Goal: Task Accomplishment & Management: Complete application form

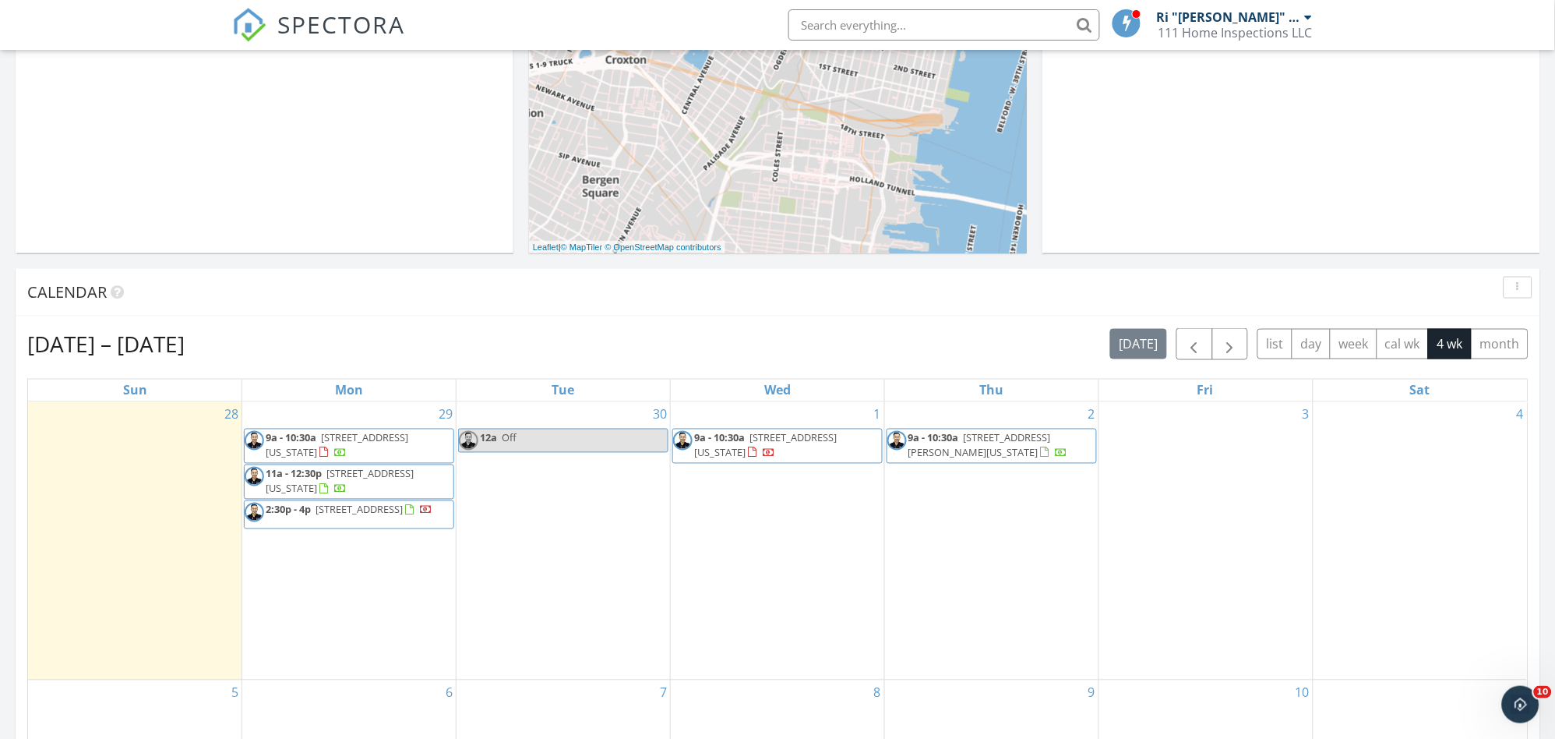
scroll to position [605, 0]
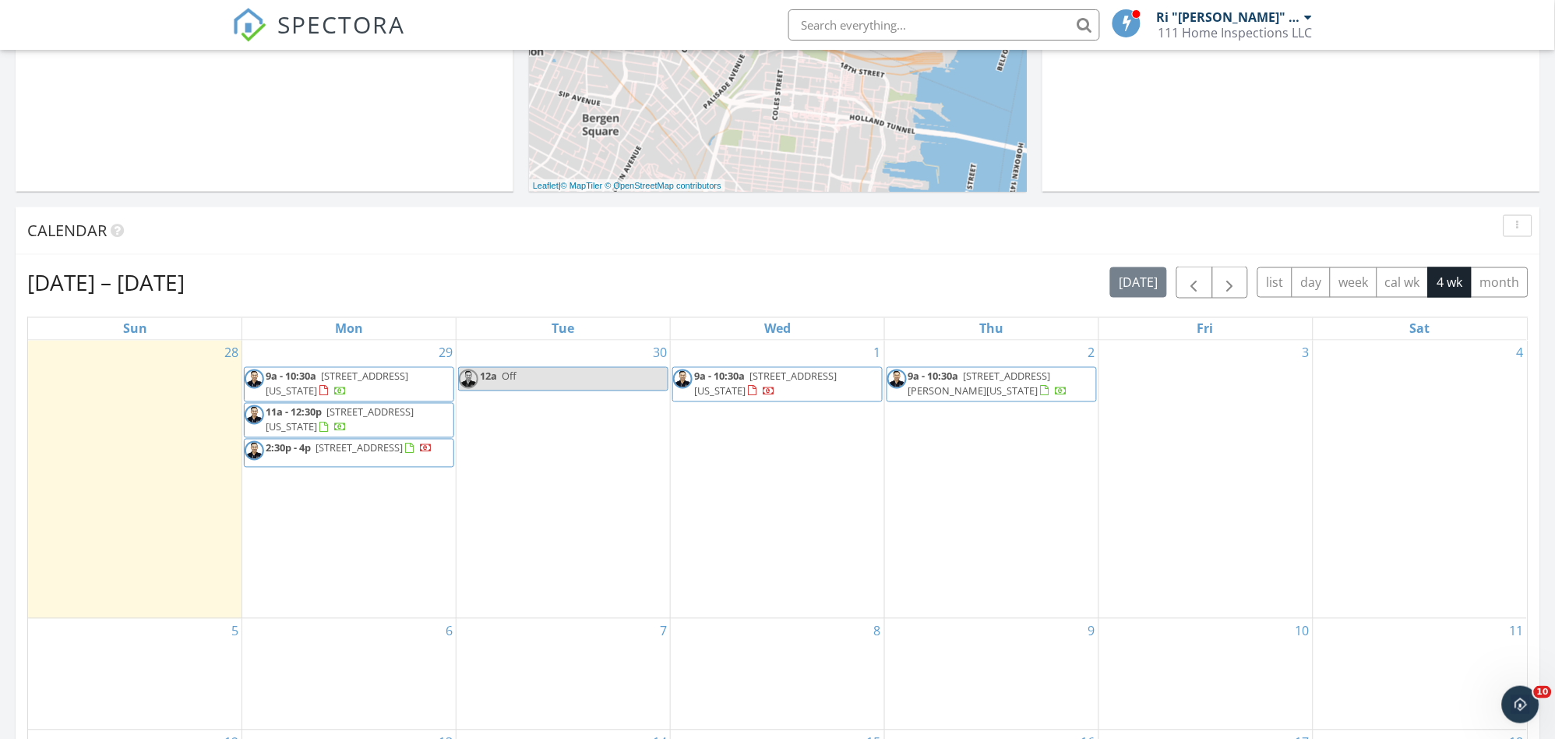
click at [122, 420] on div "28" at bounding box center [135, 480] width 214 height 278
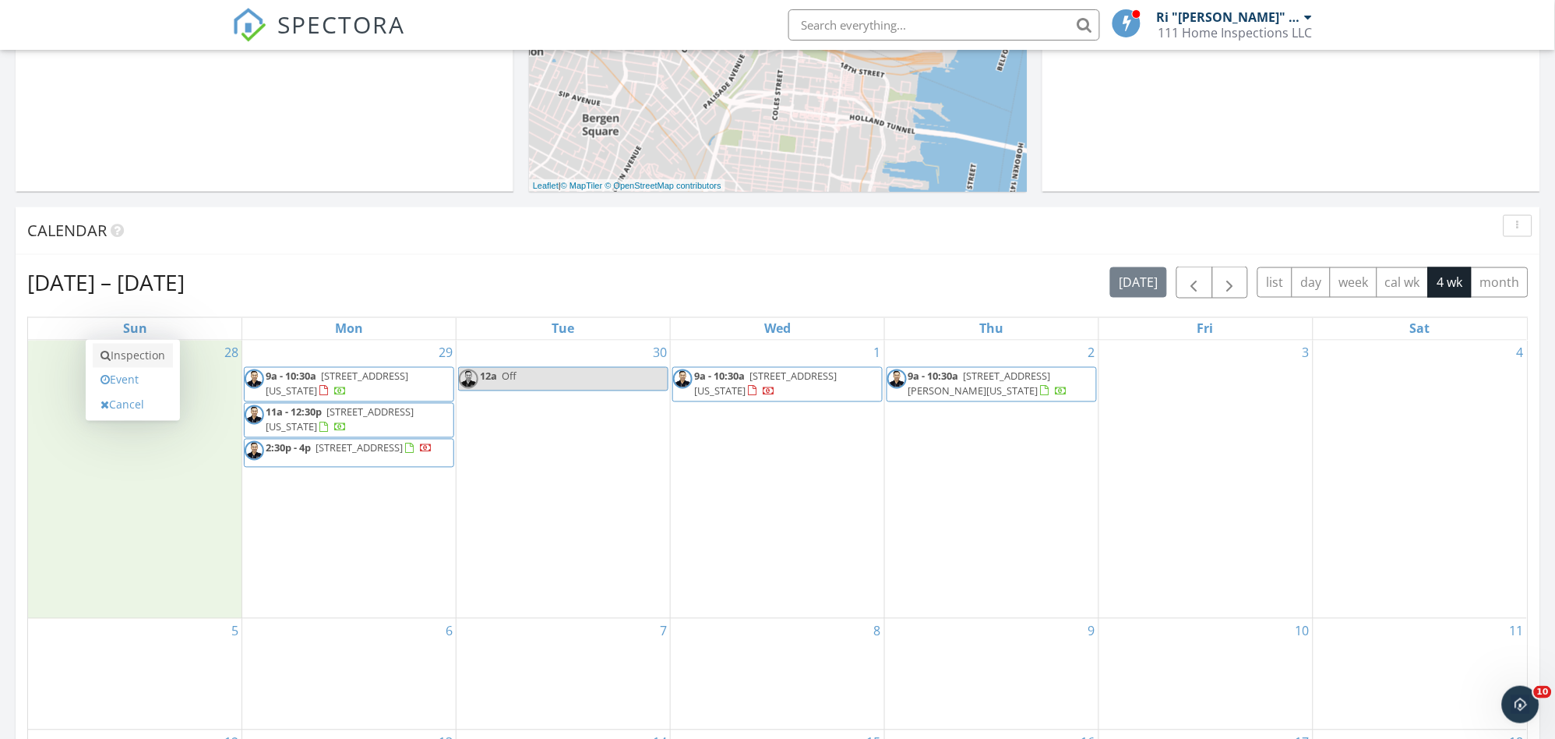
click at [139, 365] on link "Inspection" at bounding box center [133, 356] width 80 height 25
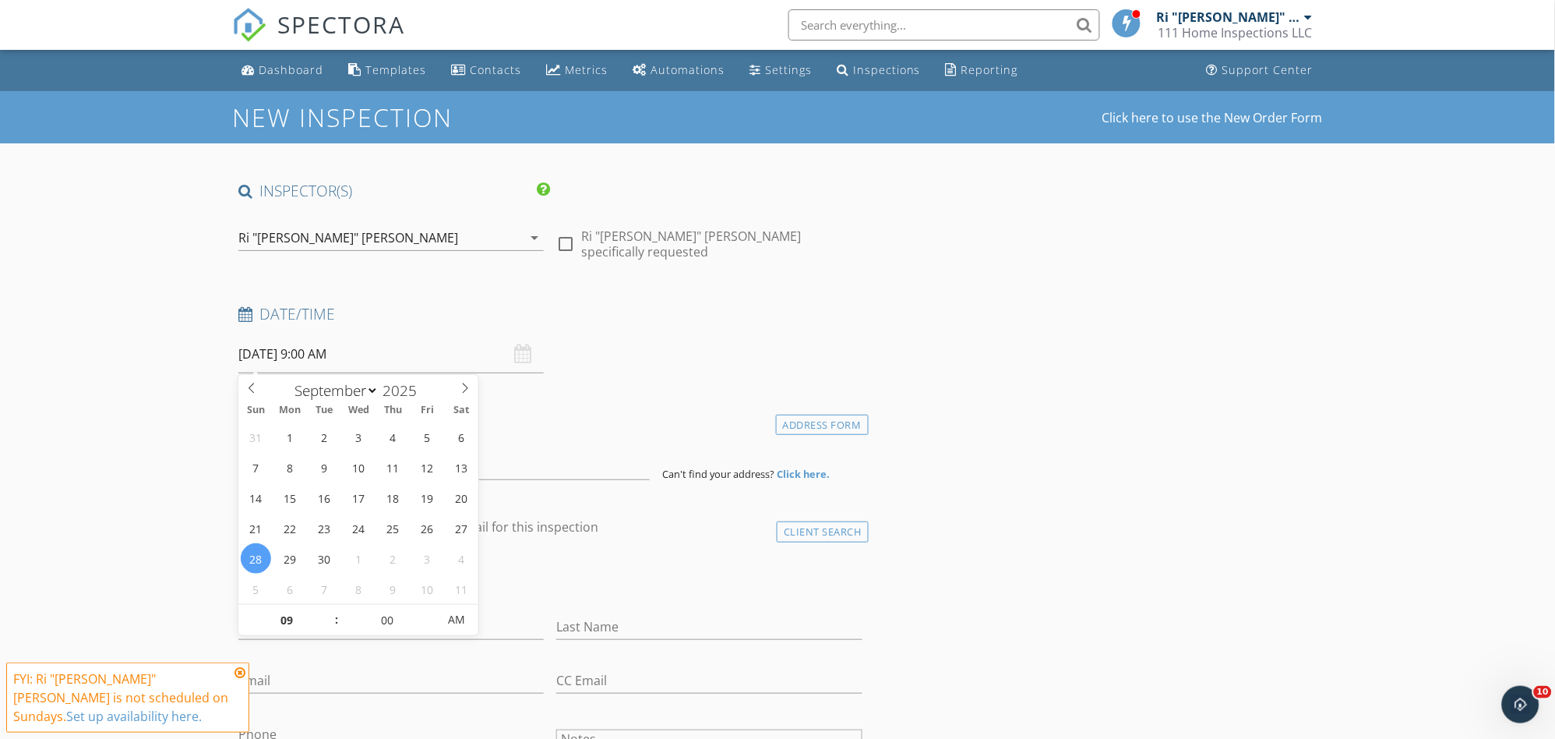
drag, startPoint x: 470, startPoint y: 352, endPoint x: 462, endPoint y: 355, distance: 8.1
click at [469, 352] on input "09/28/2025 9:00 AM" at bounding box center [390, 354] width 305 height 38
click at [297, 616] on input "09" at bounding box center [286, 620] width 96 height 31
type input "03"
type input "[DATE] 3:00 PM"
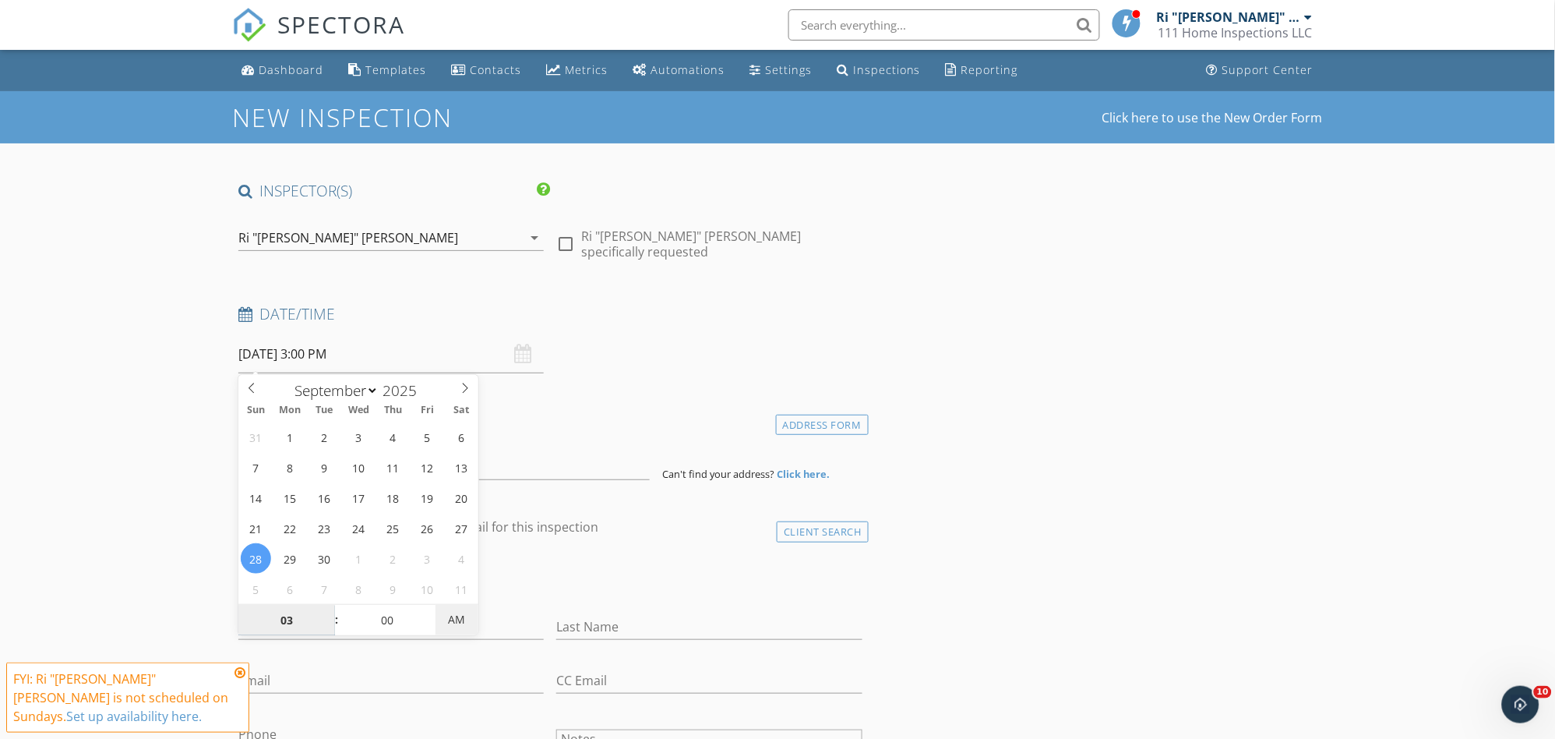
click at [463, 620] on span "AM" at bounding box center [457, 619] width 43 height 31
type input "03"
drag, startPoint x: 91, startPoint y: 489, endPoint x: 185, endPoint y: 467, distance: 96.2
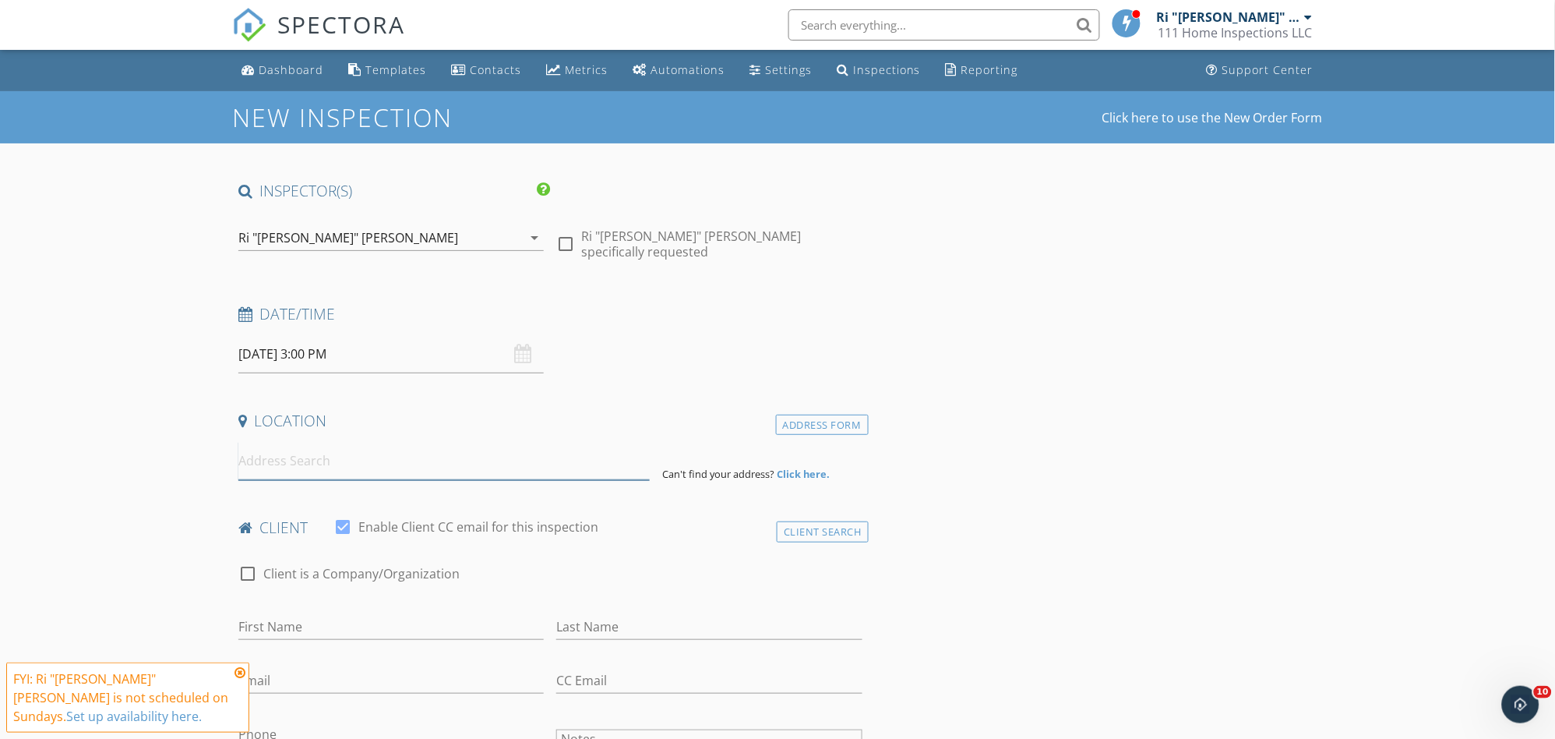
click at [266, 465] on input at bounding box center [443, 461] width 411 height 38
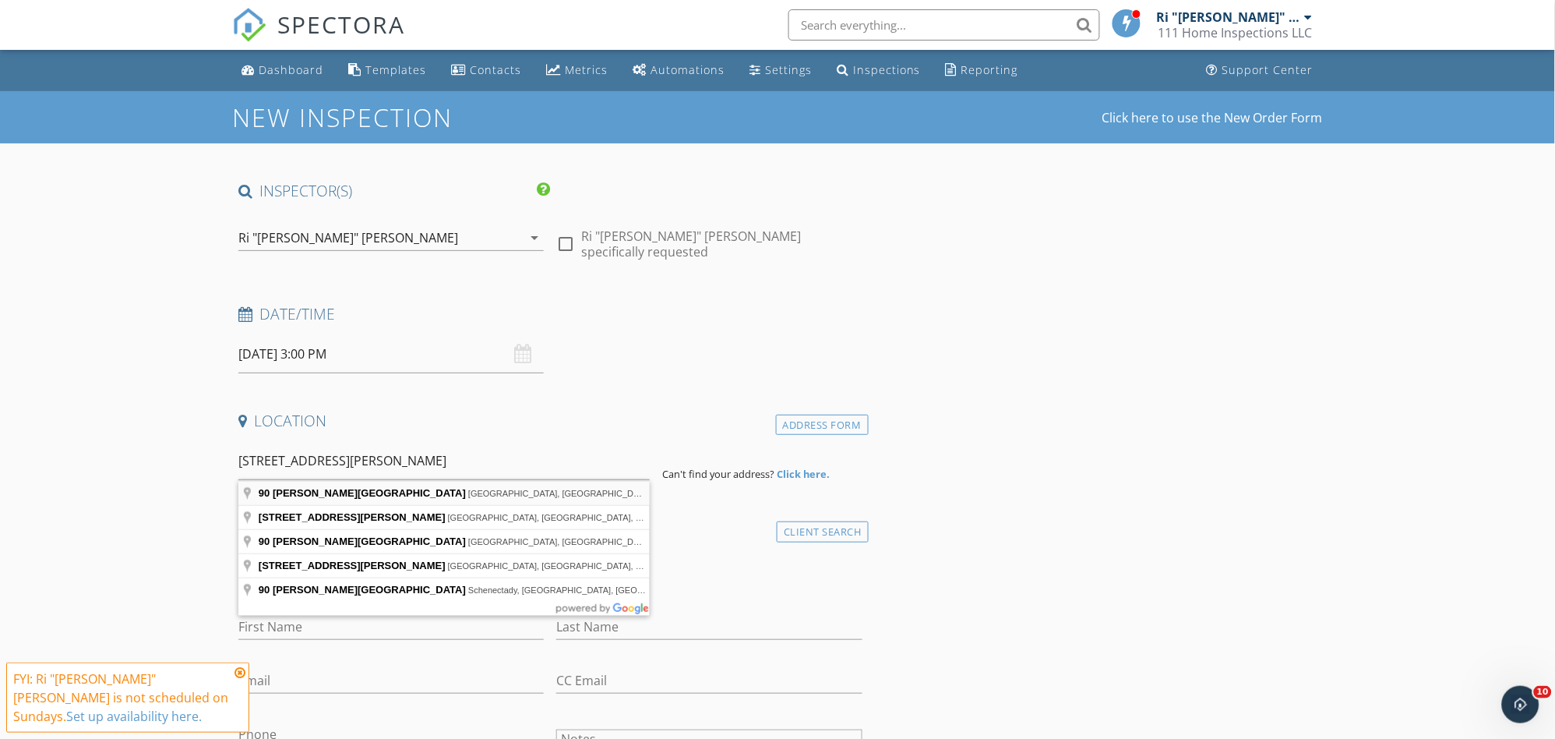
type input "90 Furman Street, Brooklyn, NY, USA"
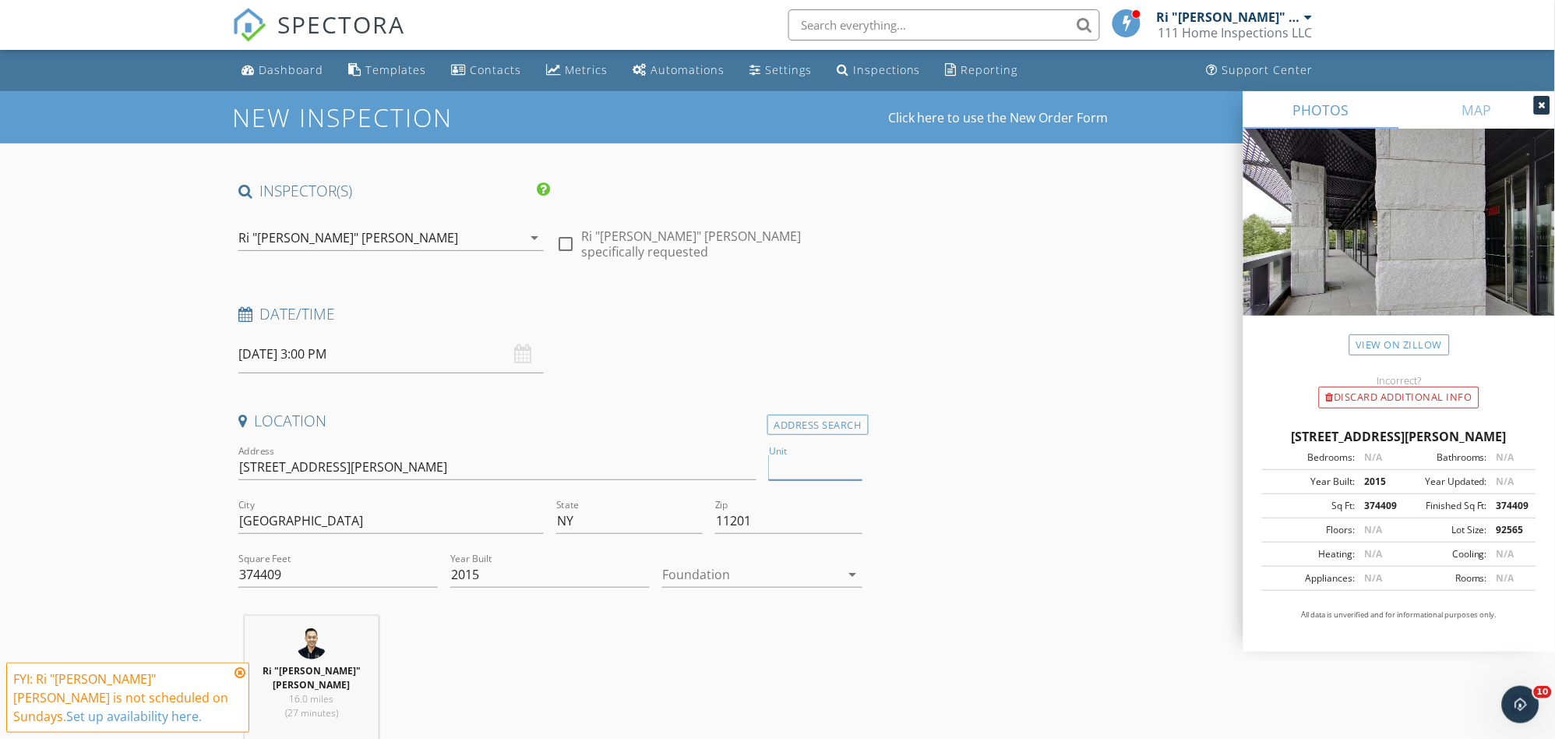
click at [809, 465] on input "Unit" at bounding box center [816, 467] width 94 height 26
type input "#"
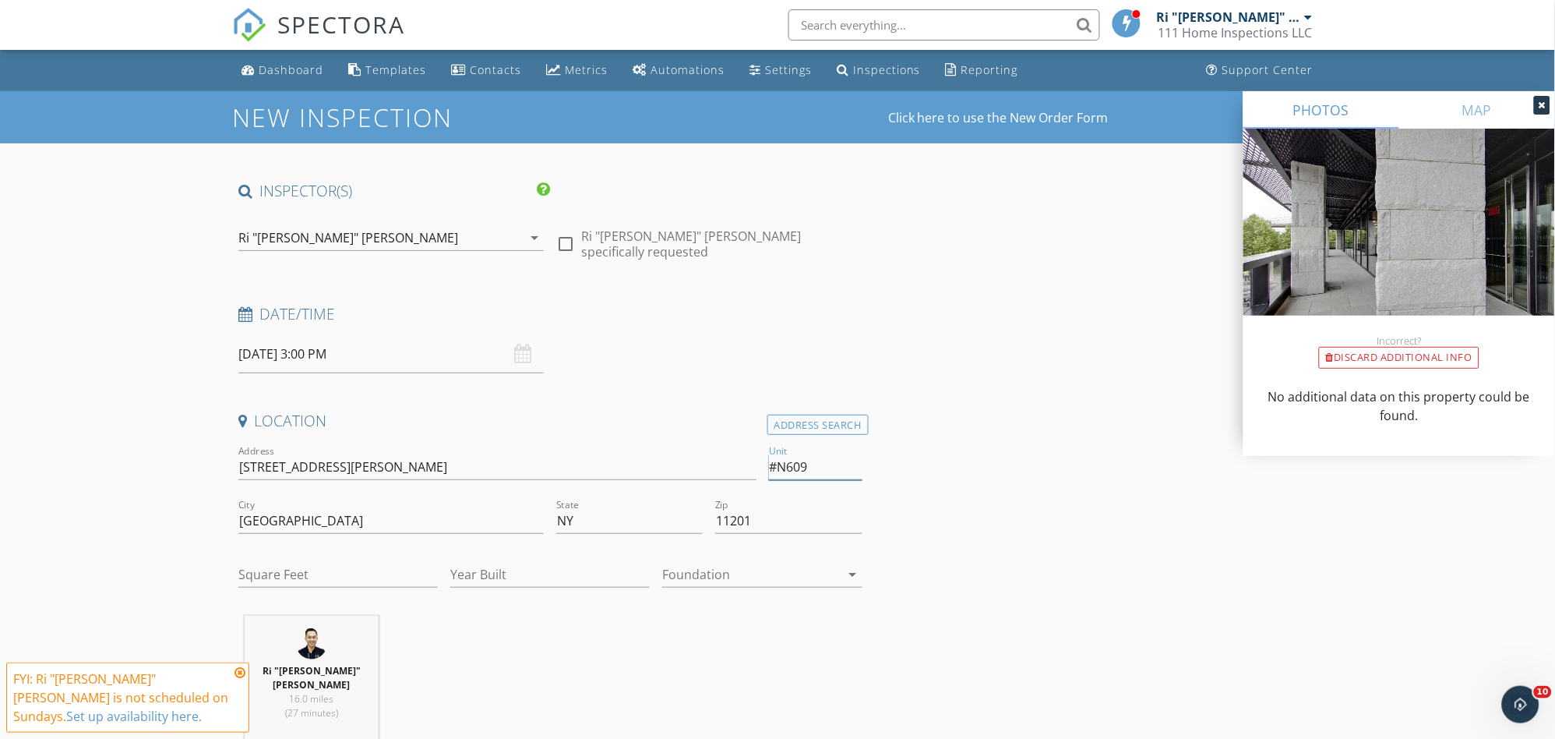
type input "#N609"
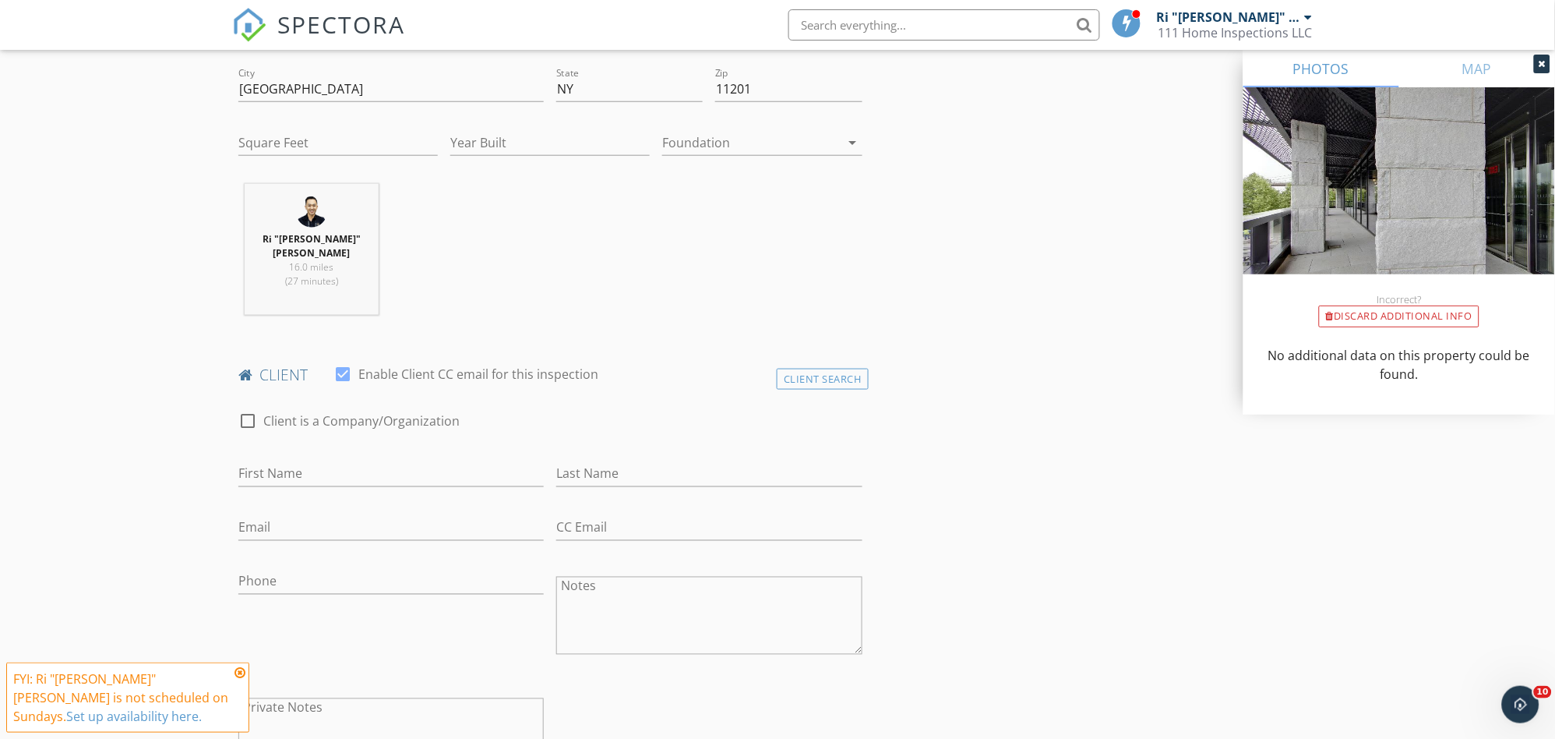
scroll to position [432, 0]
click at [399, 461] on input "First Name" at bounding box center [390, 474] width 305 height 26
click at [374, 461] on input "First Name" at bounding box center [390, 474] width 305 height 26
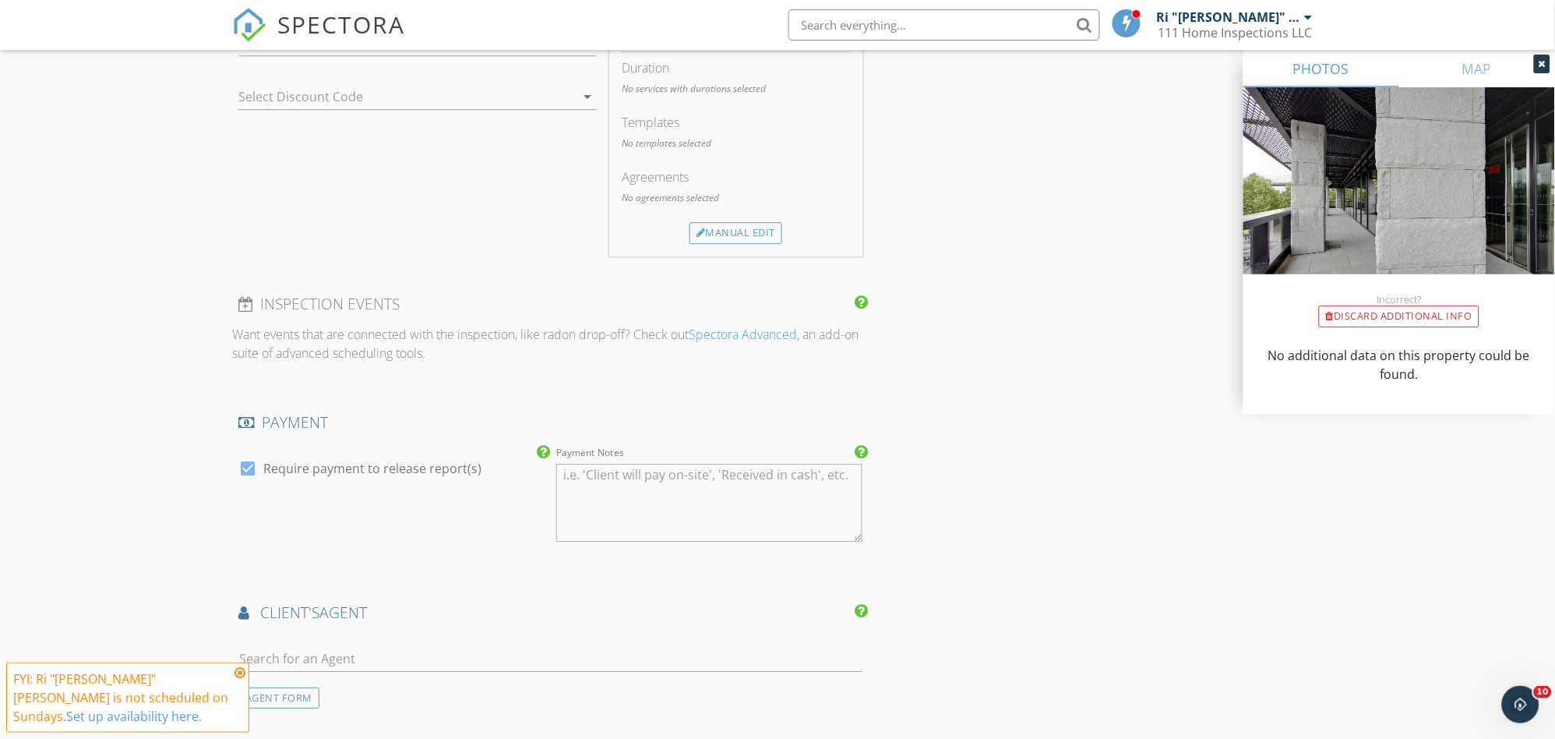
scroll to position [1471, 0]
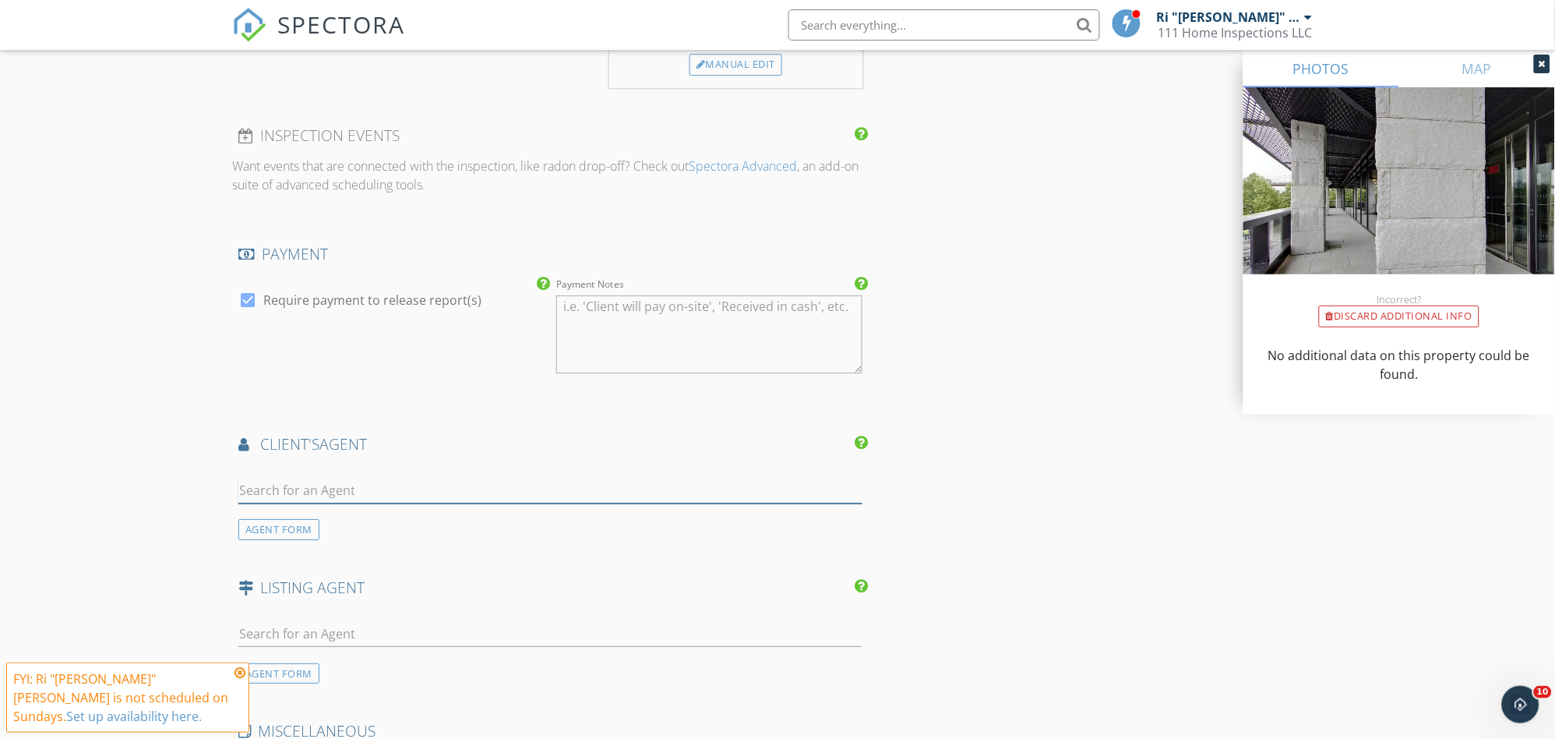
click at [357, 479] on input "text" at bounding box center [550, 491] width 624 height 26
type input "d"
click at [296, 519] on div "AGENT FORM" at bounding box center [278, 529] width 81 height 21
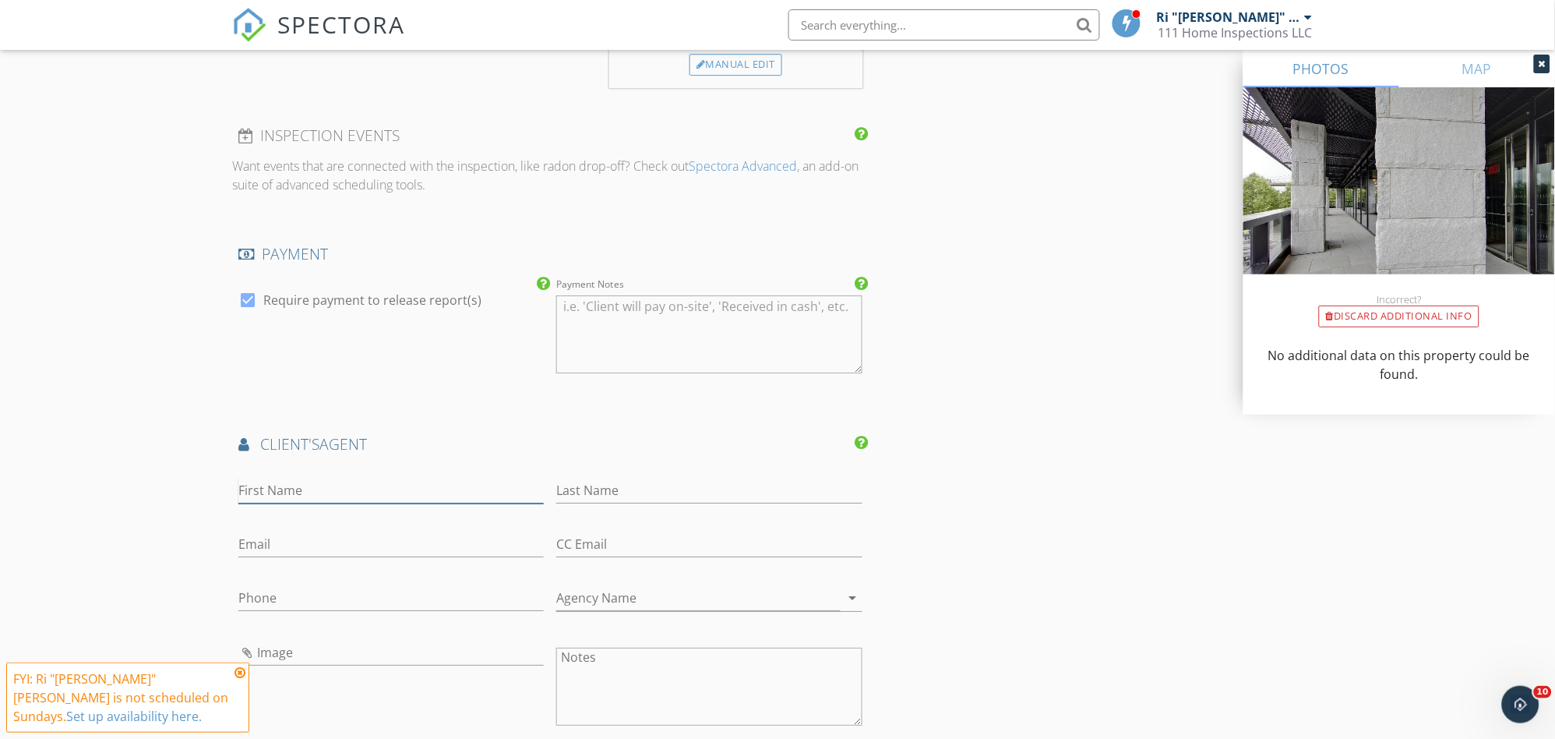
click at [312, 481] on input "First Name" at bounding box center [390, 491] width 305 height 26
type input "Dustin"
type input "Crouse"
click at [323, 531] on input "Email" at bounding box center [390, 544] width 305 height 26
click at [309, 531] on input "Email" at bounding box center [390, 544] width 305 height 26
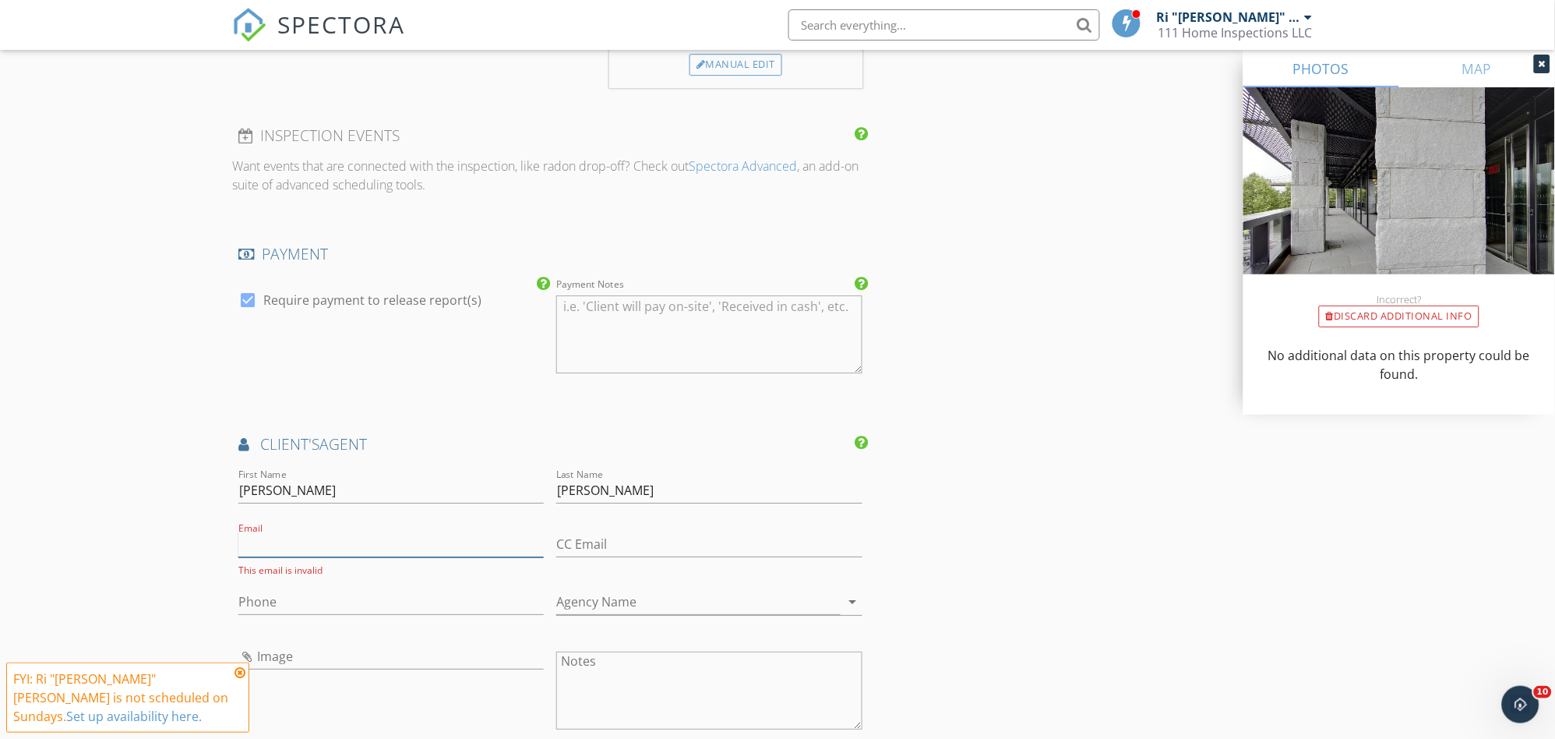
paste input "dcrouse@elliman.com"
type input "dcrouse@elliman.com"
click at [382, 585] on input "Phone" at bounding box center [390, 598] width 305 height 26
paste input "570-337-5306"
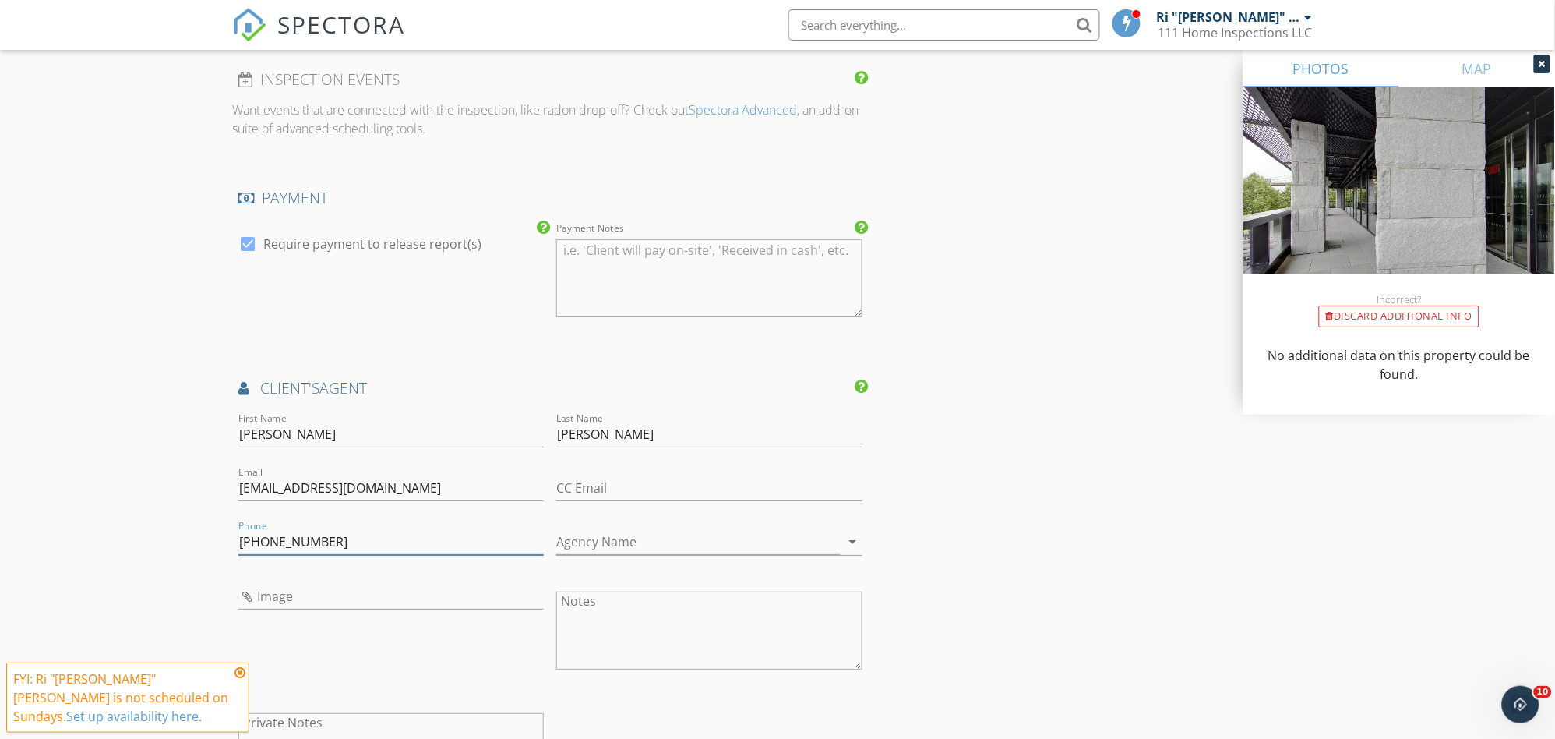
scroll to position [1558, 0]
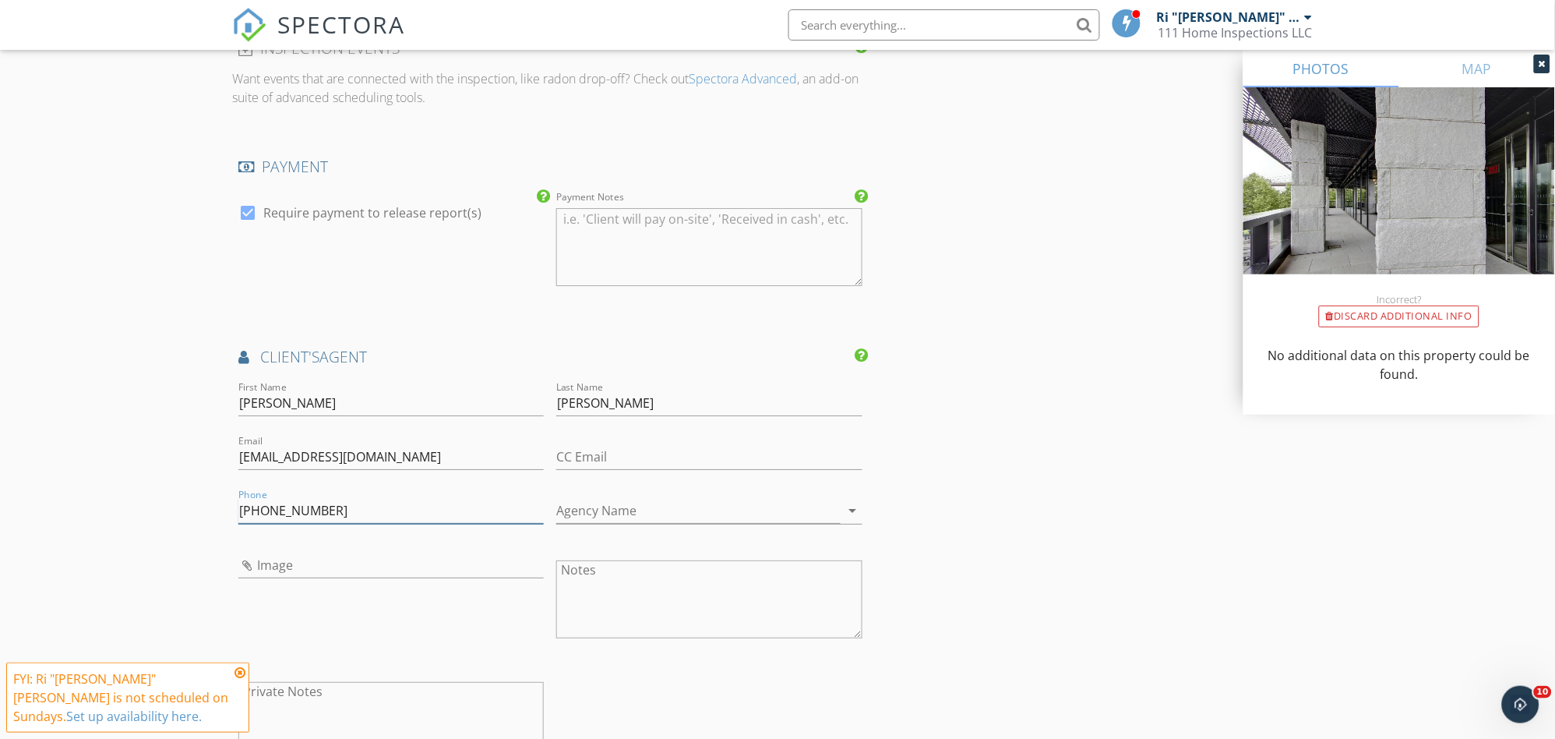
type input "570-337-5306"
click at [245, 552] on input "Image" at bounding box center [390, 565] width 305 height 26
type input "1.jpg"
click at [937, 549] on div "INSPECTOR(S) check_box Ri "Edmond" Huang PRIMARY check_box_outline_blank Gong "…" at bounding box center [777, 189] width 1091 height 3135
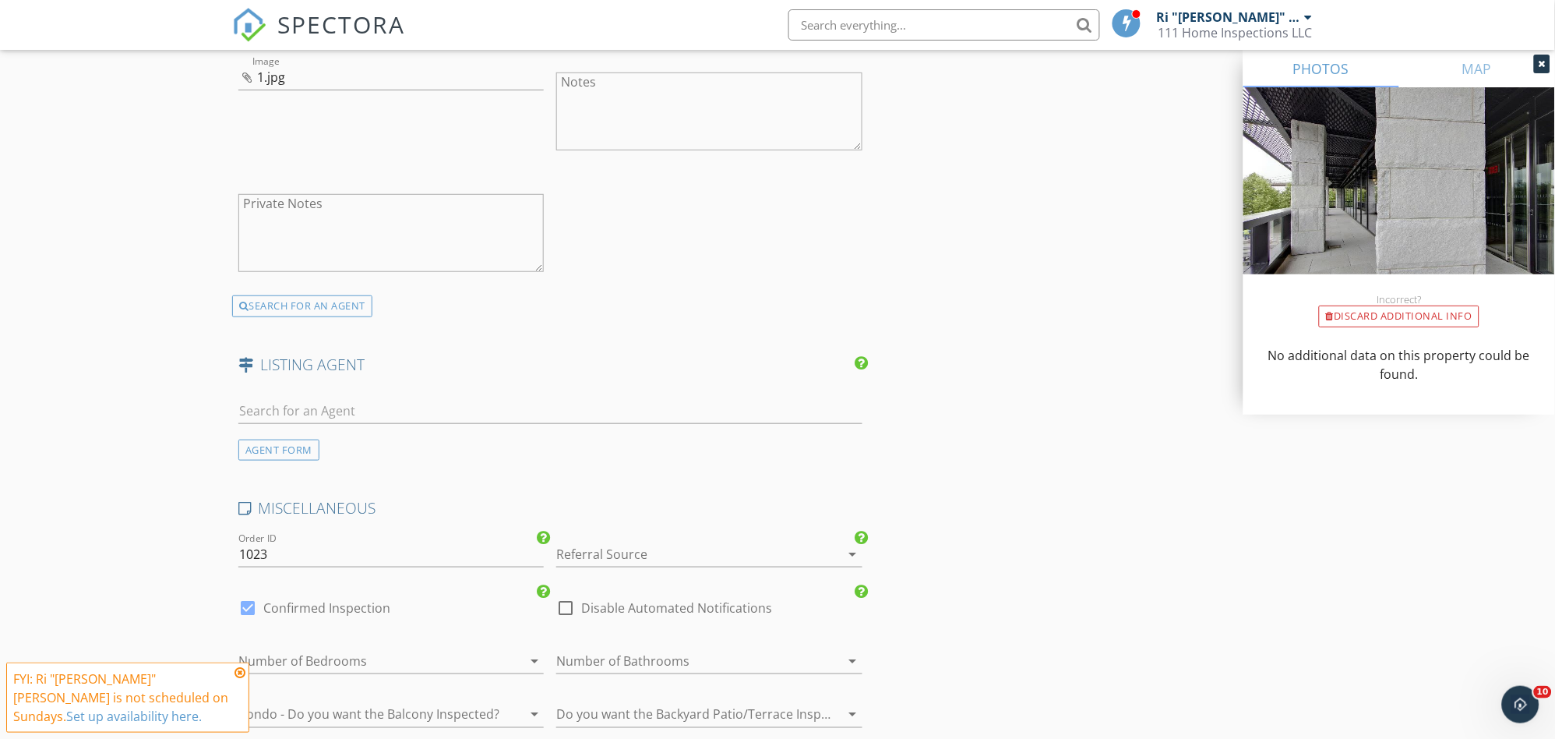
scroll to position [2077, 0]
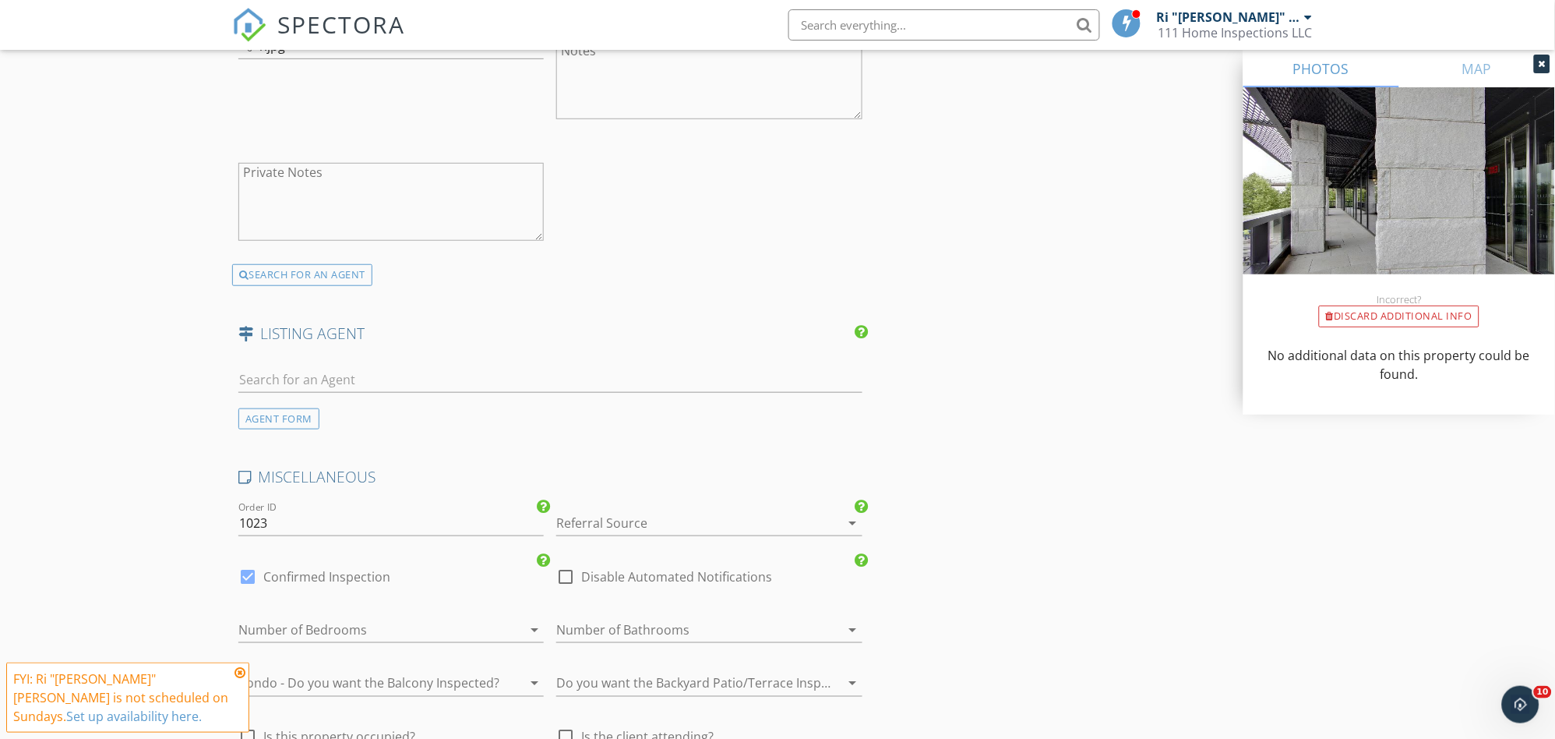
click at [626, 510] on div at bounding box center [687, 522] width 262 height 25
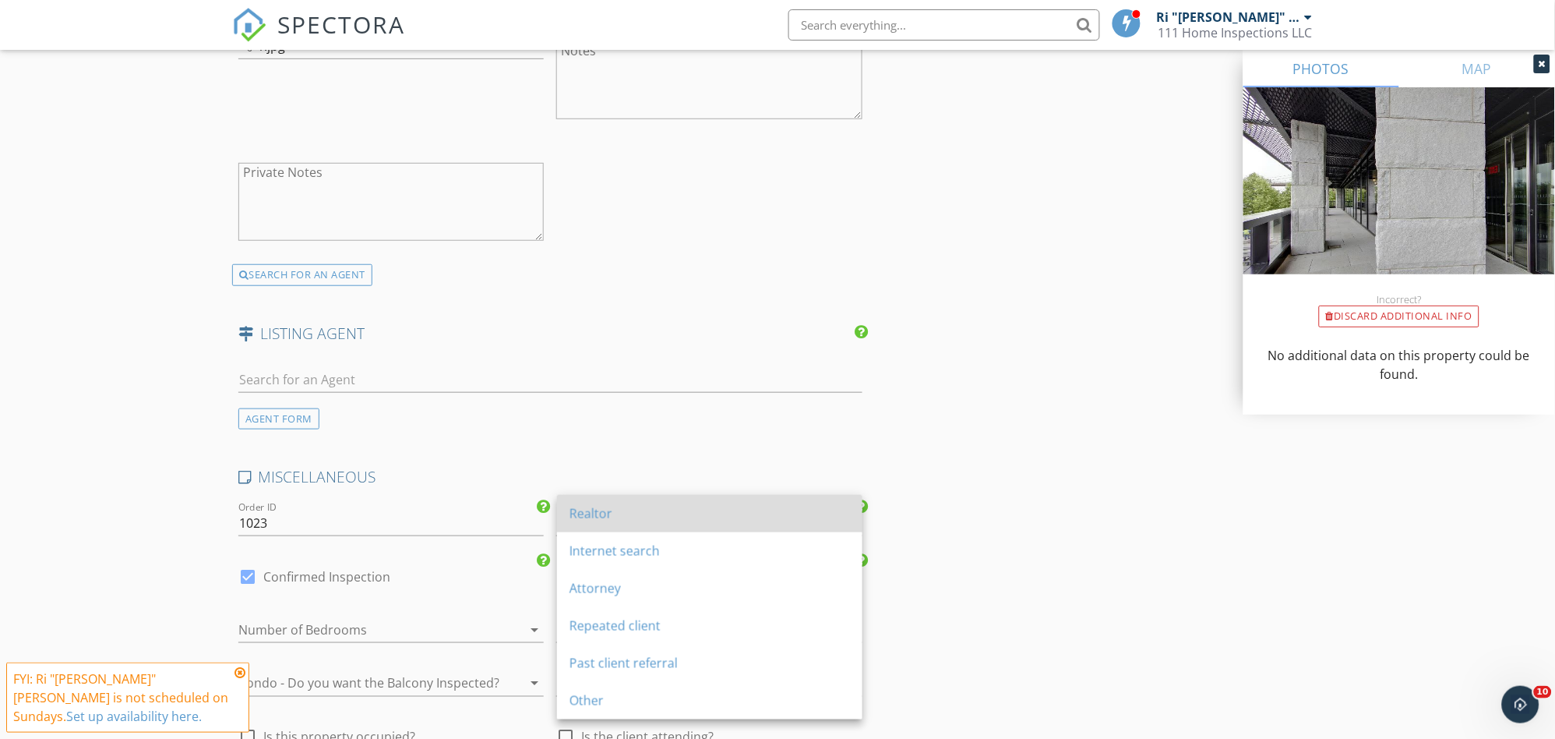
click at [662, 524] on div "Realtor" at bounding box center [710, 513] width 281 height 37
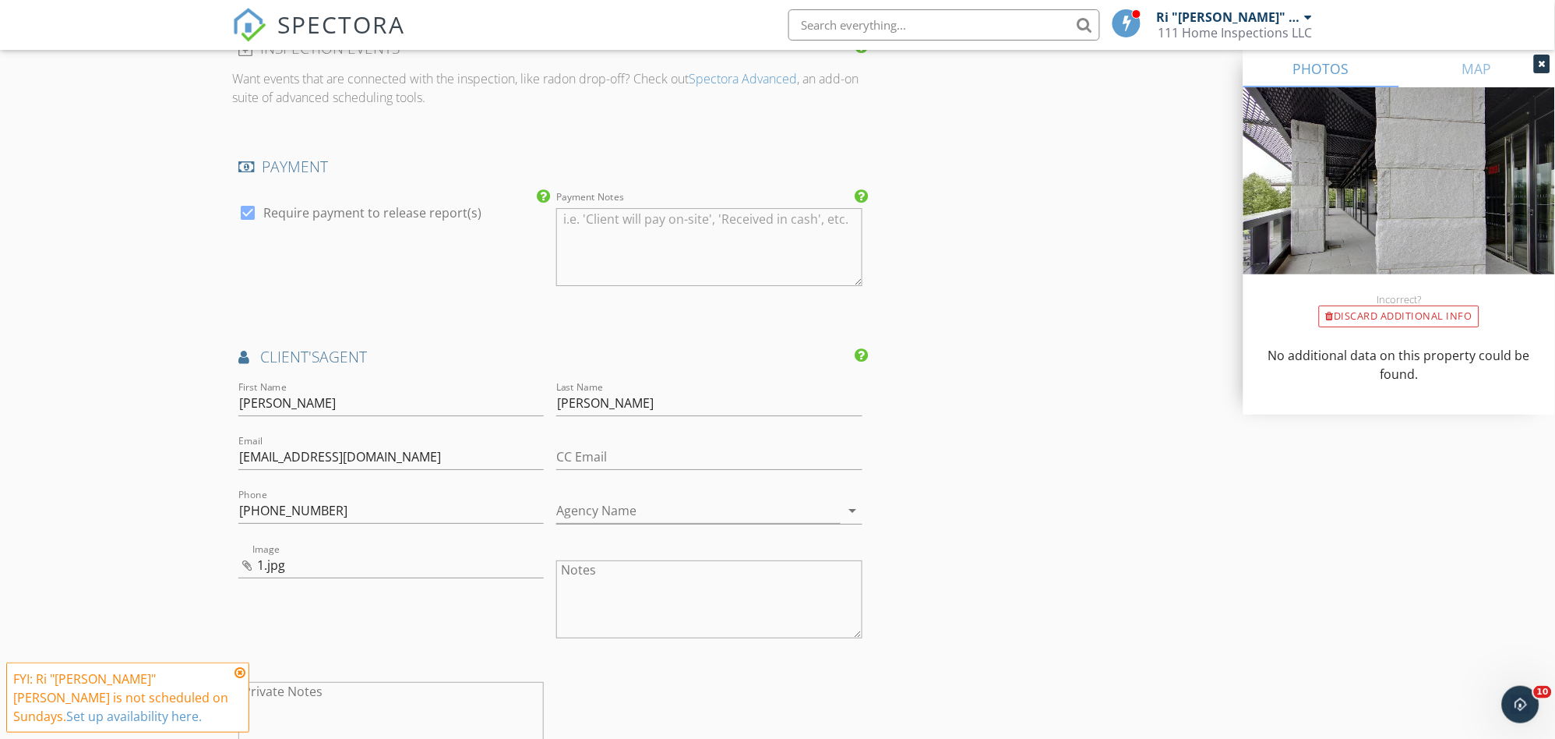
scroll to position [952, 0]
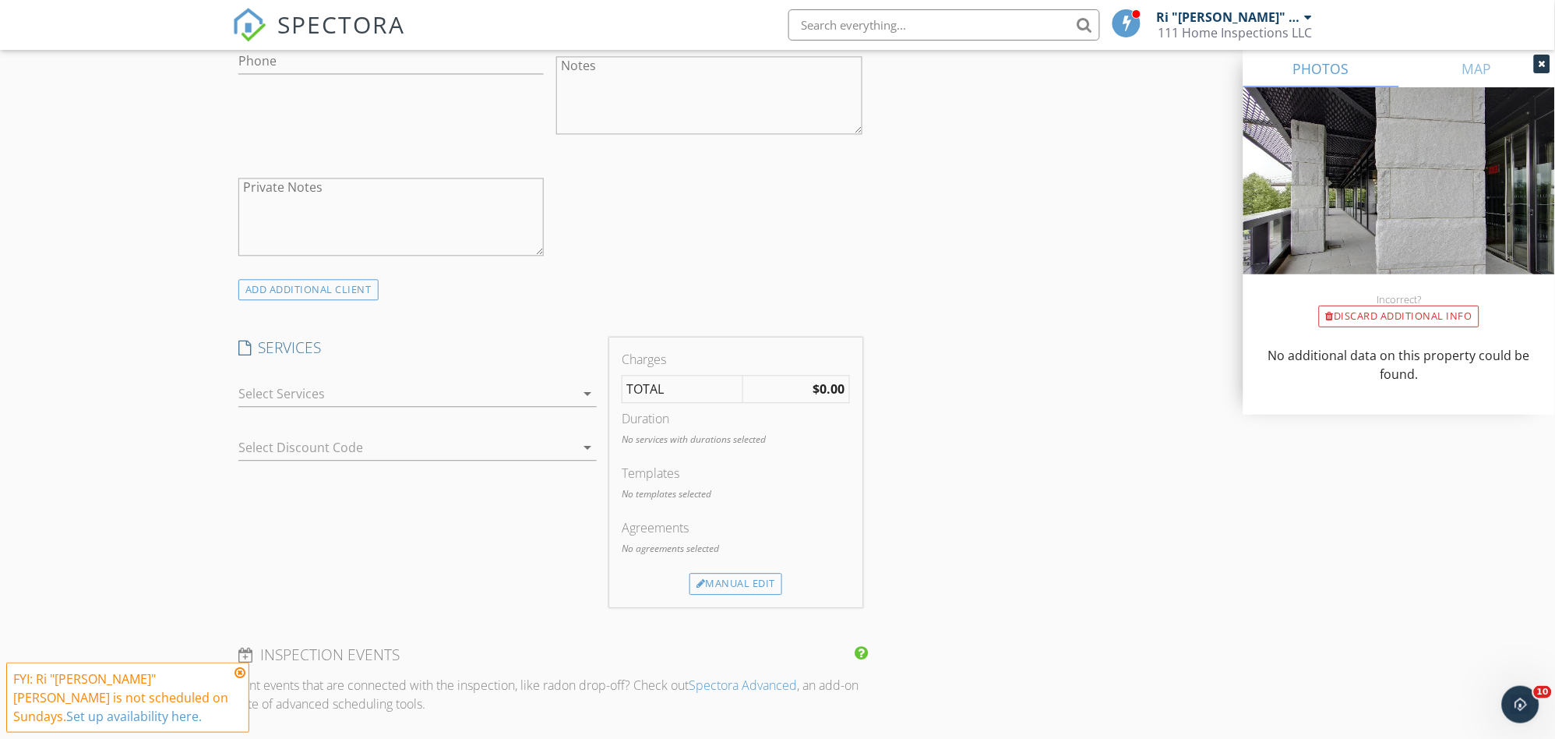
click at [500, 381] on div at bounding box center [406, 393] width 337 height 25
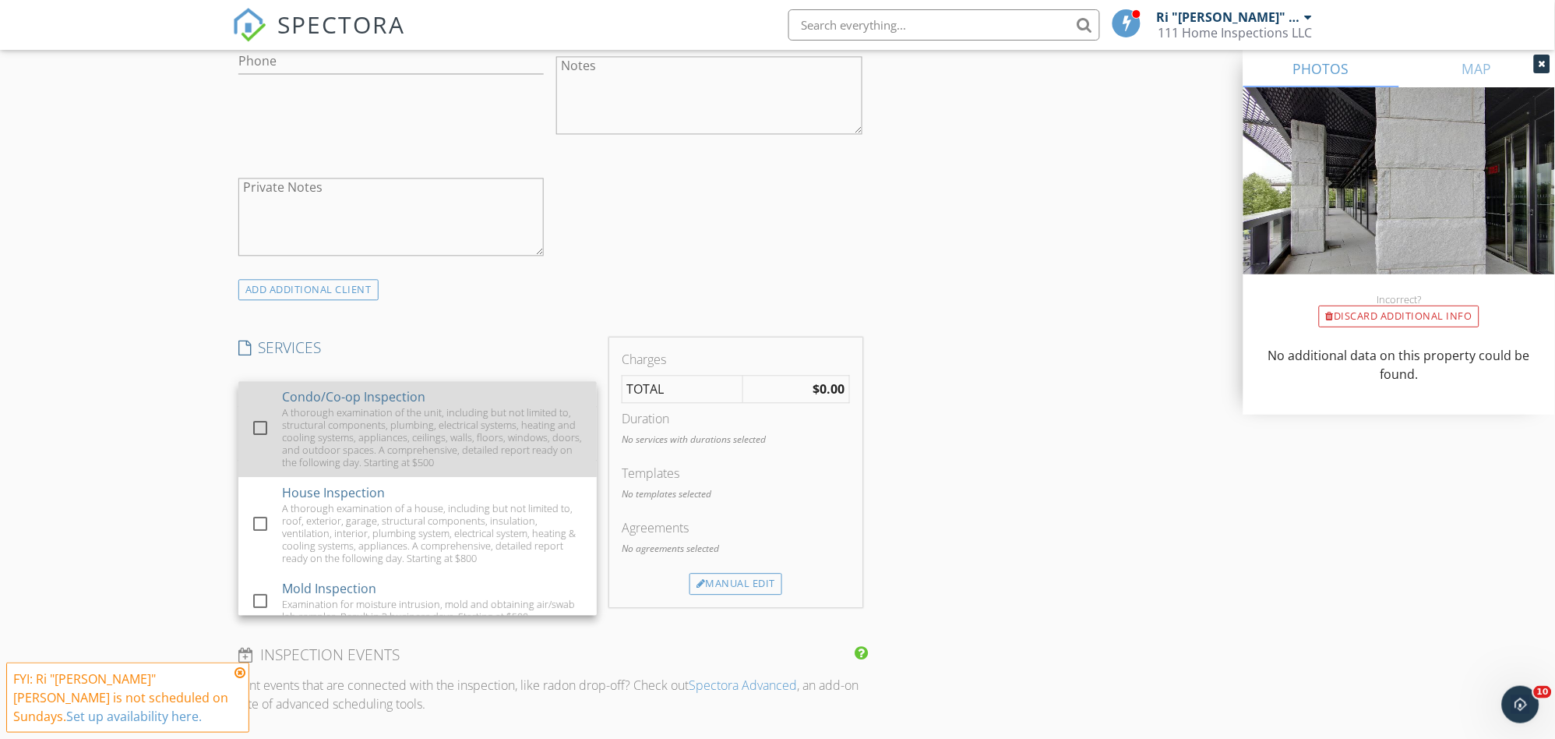
click at [410, 387] on div "Condo/Co-op Inspection" at bounding box center [353, 396] width 143 height 19
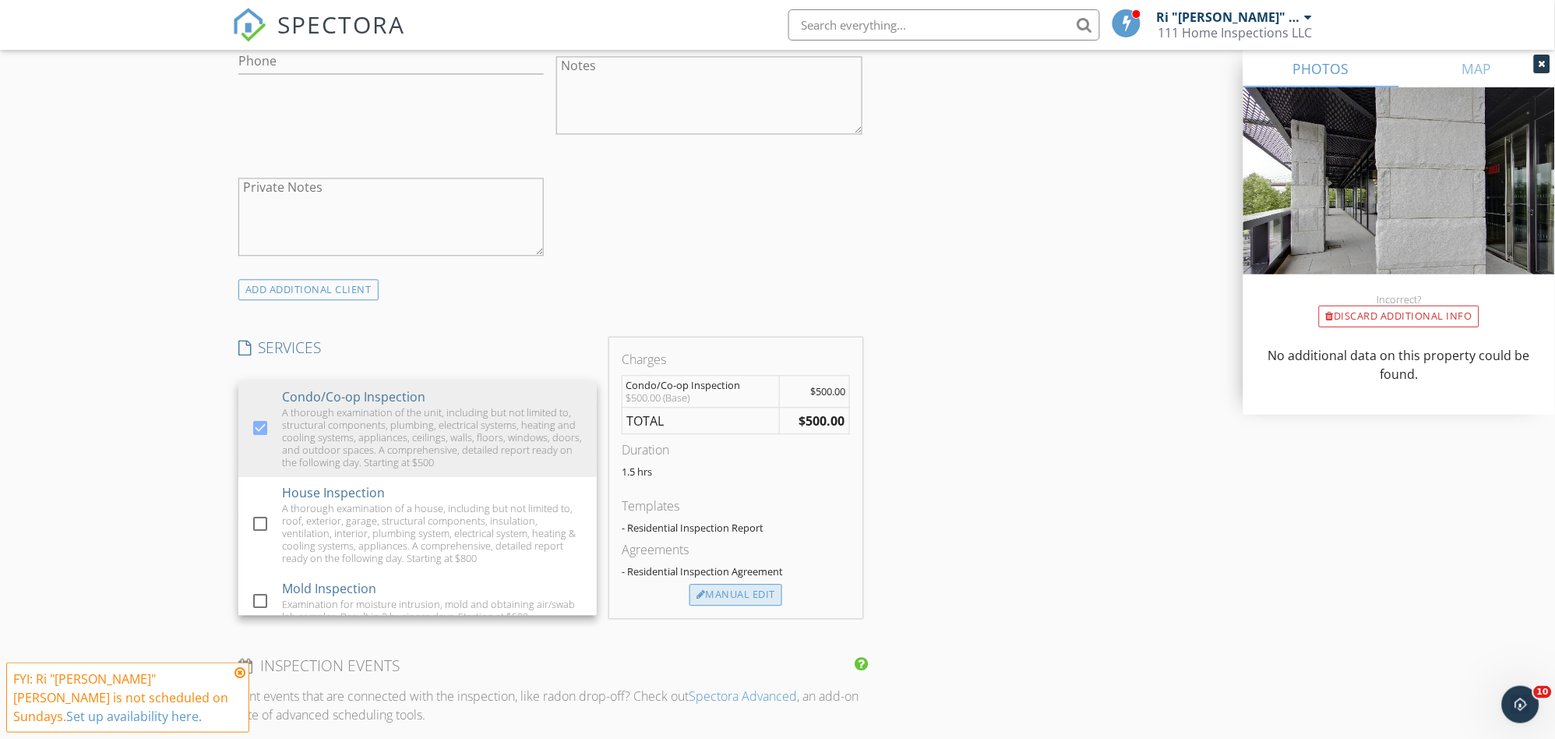
click at [736, 584] on div "Manual Edit" at bounding box center [736, 595] width 93 height 22
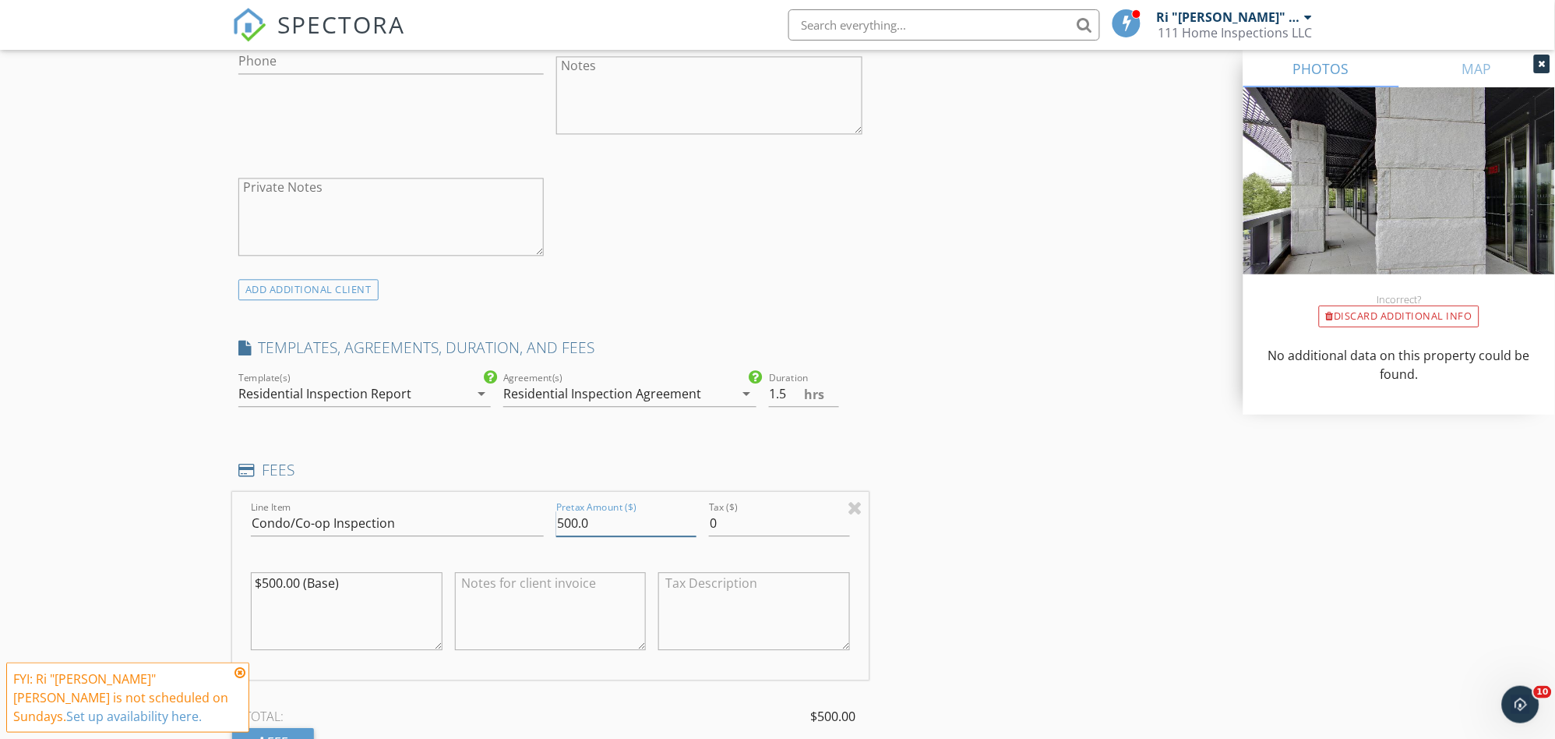
drag, startPoint x: 612, startPoint y: 508, endPoint x: 468, endPoint y: 506, distance: 143.4
click at [475, 506] on div "Line Item Condo/Co-op Inspection Pretax Amount ($) 500.0 Tax ($) 0 $500.00 (Bas…" at bounding box center [550, 586] width 637 height 188
type input "900"
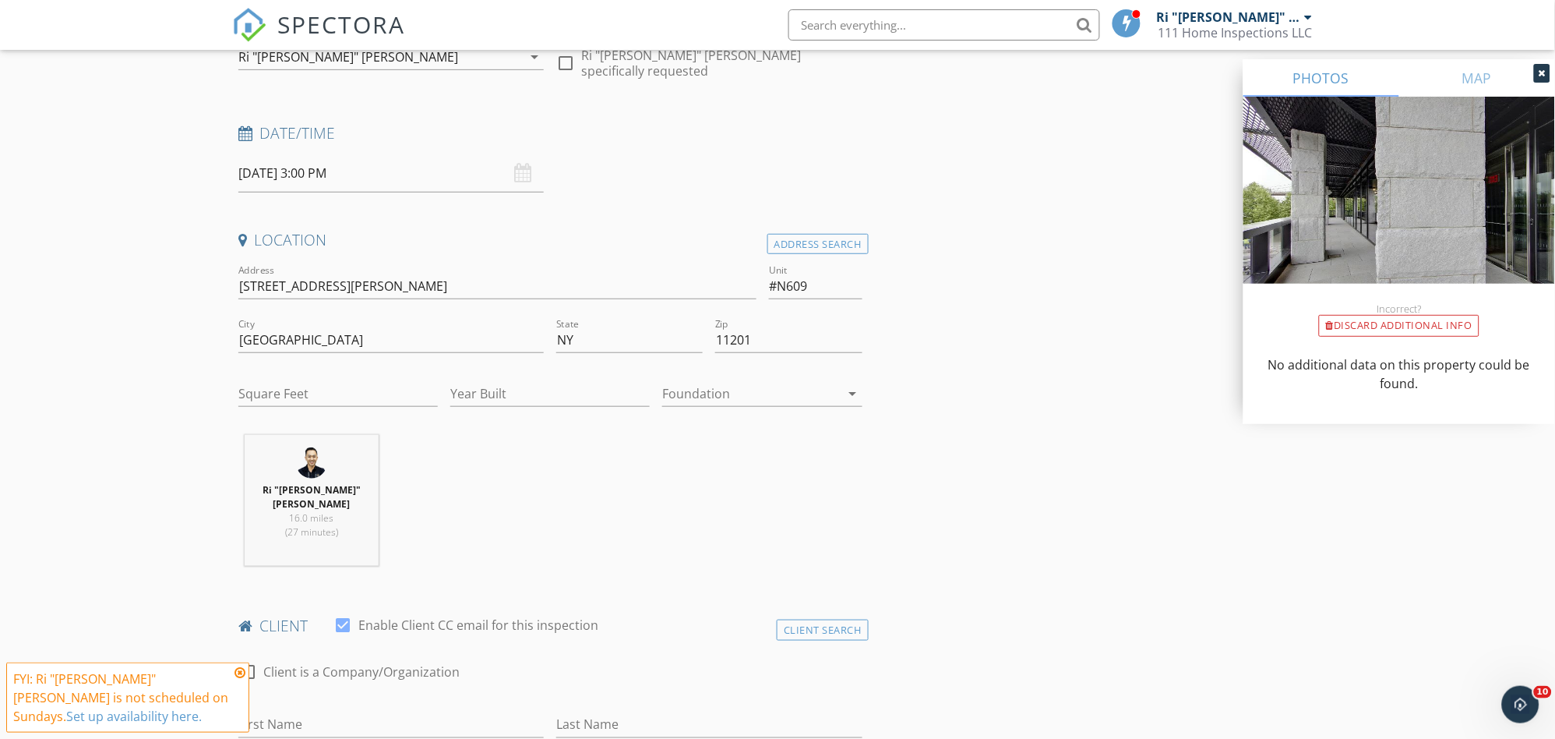
scroll to position [346, 0]
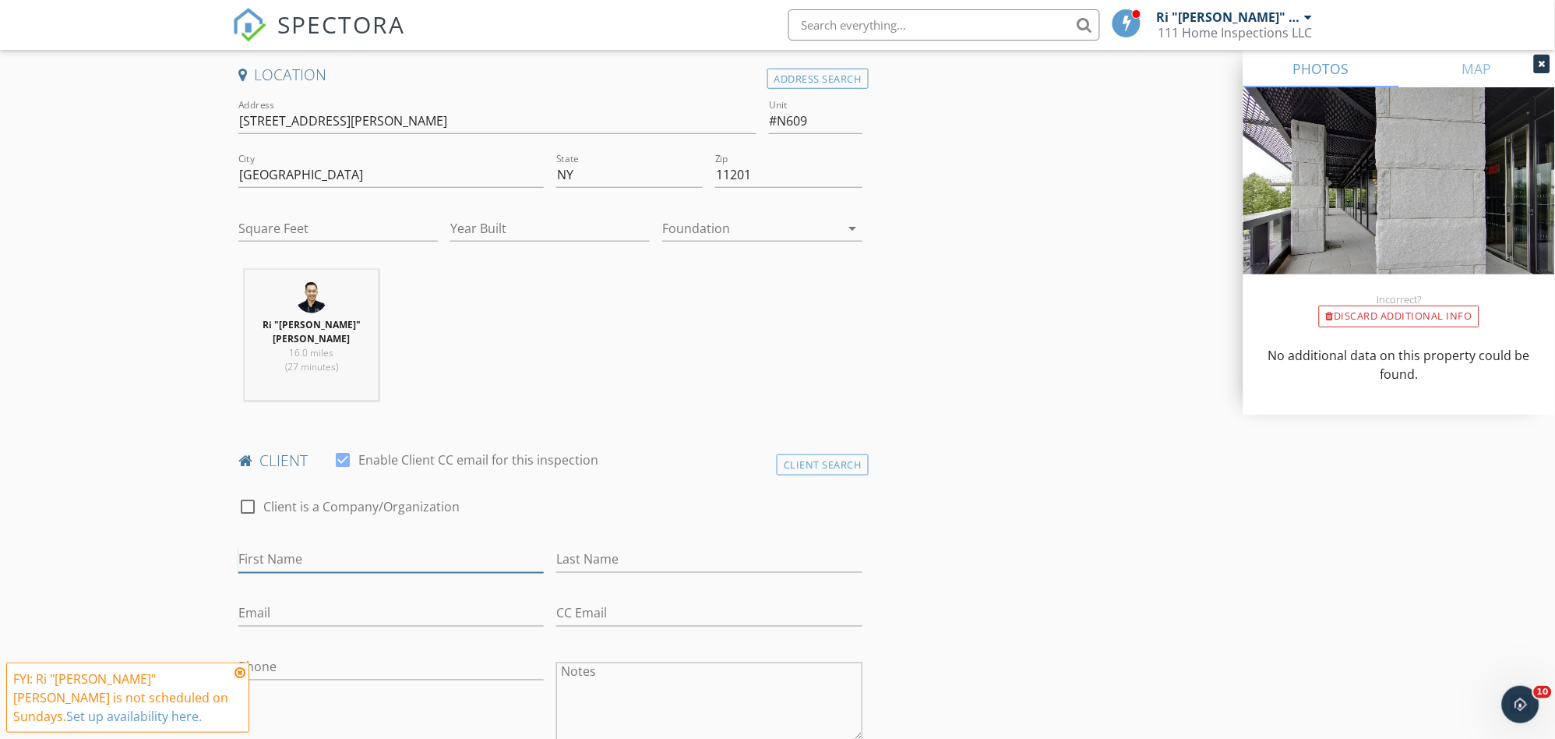
click at [348, 547] on input "First Name" at bounding box center [390, 560] width 305 height 26
type input "D"
type input "Dustin"
type input "Crouse"
click at [291, 601] on input "Email" at bounding box center [390, 614] width 305 height 26
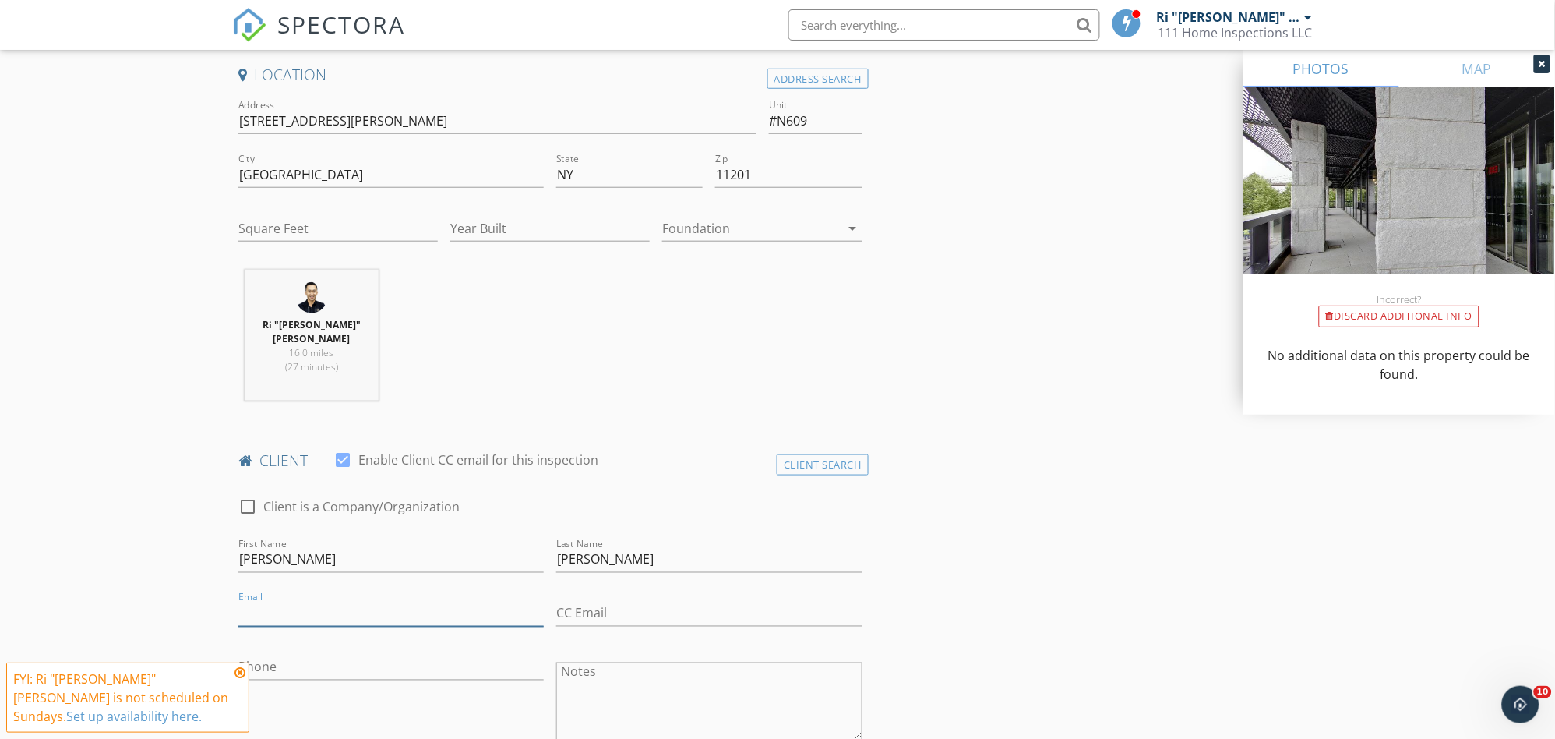
paste input "dcrouse@elliman.com"
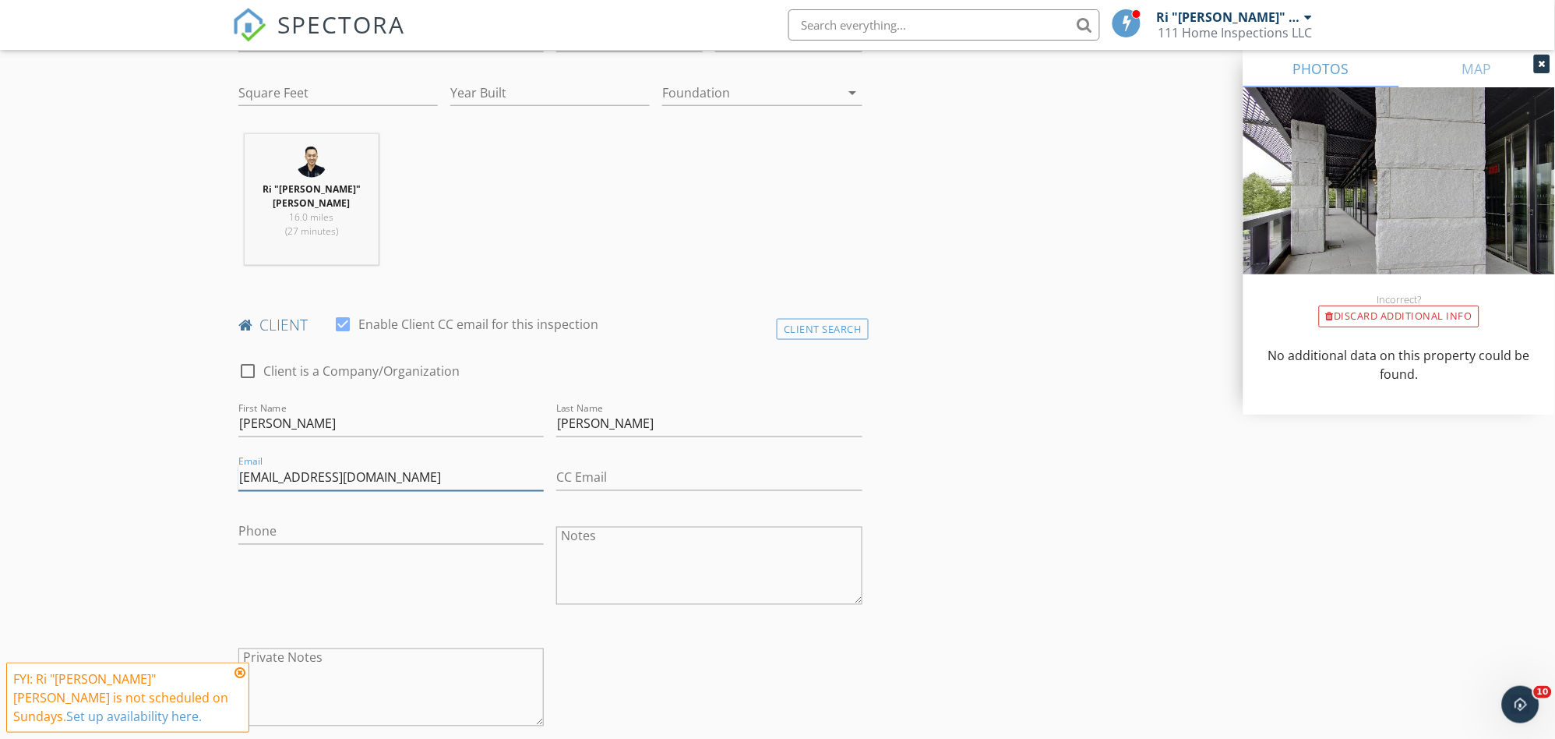
scroll to position [519, 0]
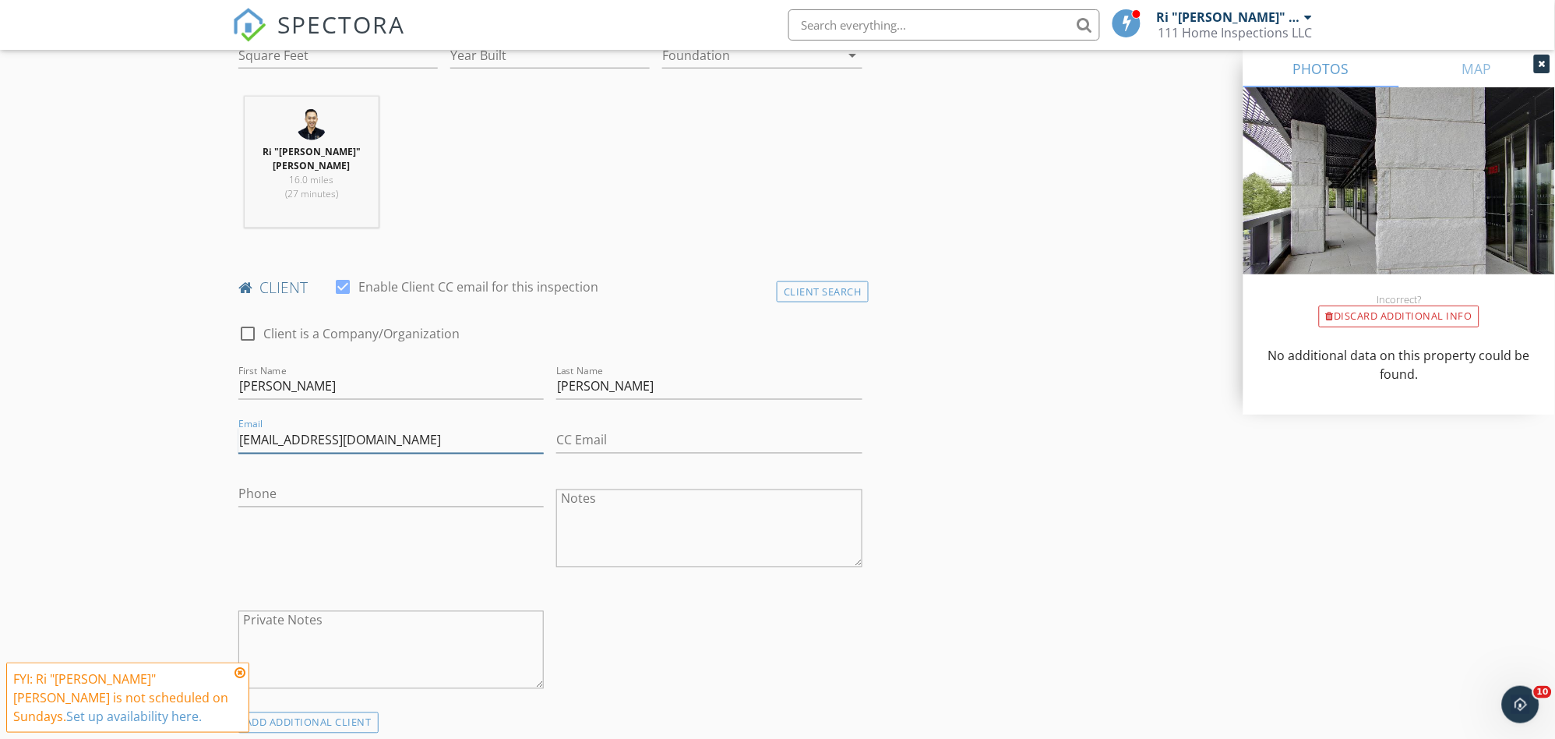
type input "dcrouse@elliman.com"
click at [300, 484] on input "Phone" at bounding box center [390, 495] width 305 height 26
paste input "570-337-5306"
type input "570-337-5306"
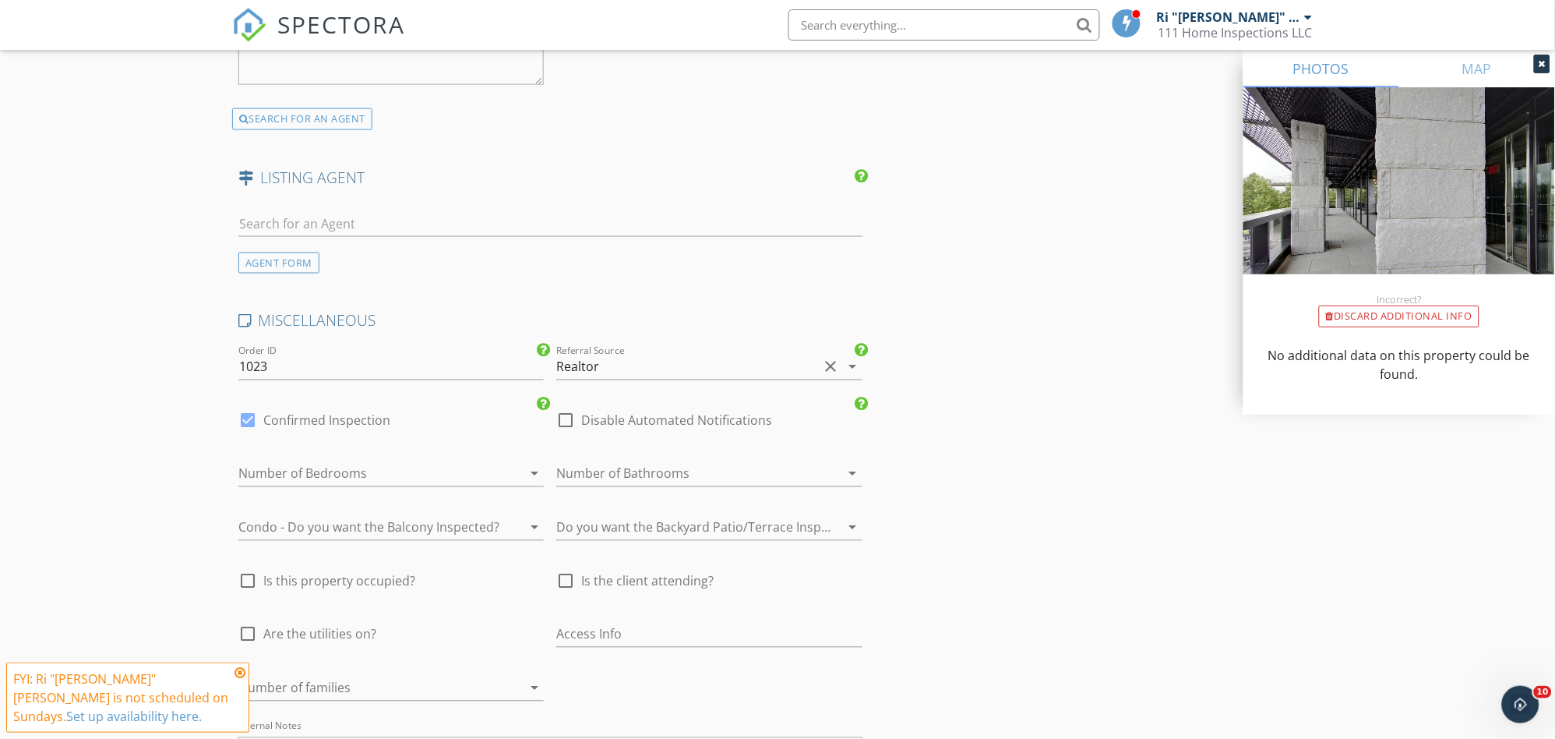
scroll to position [2769, 0]
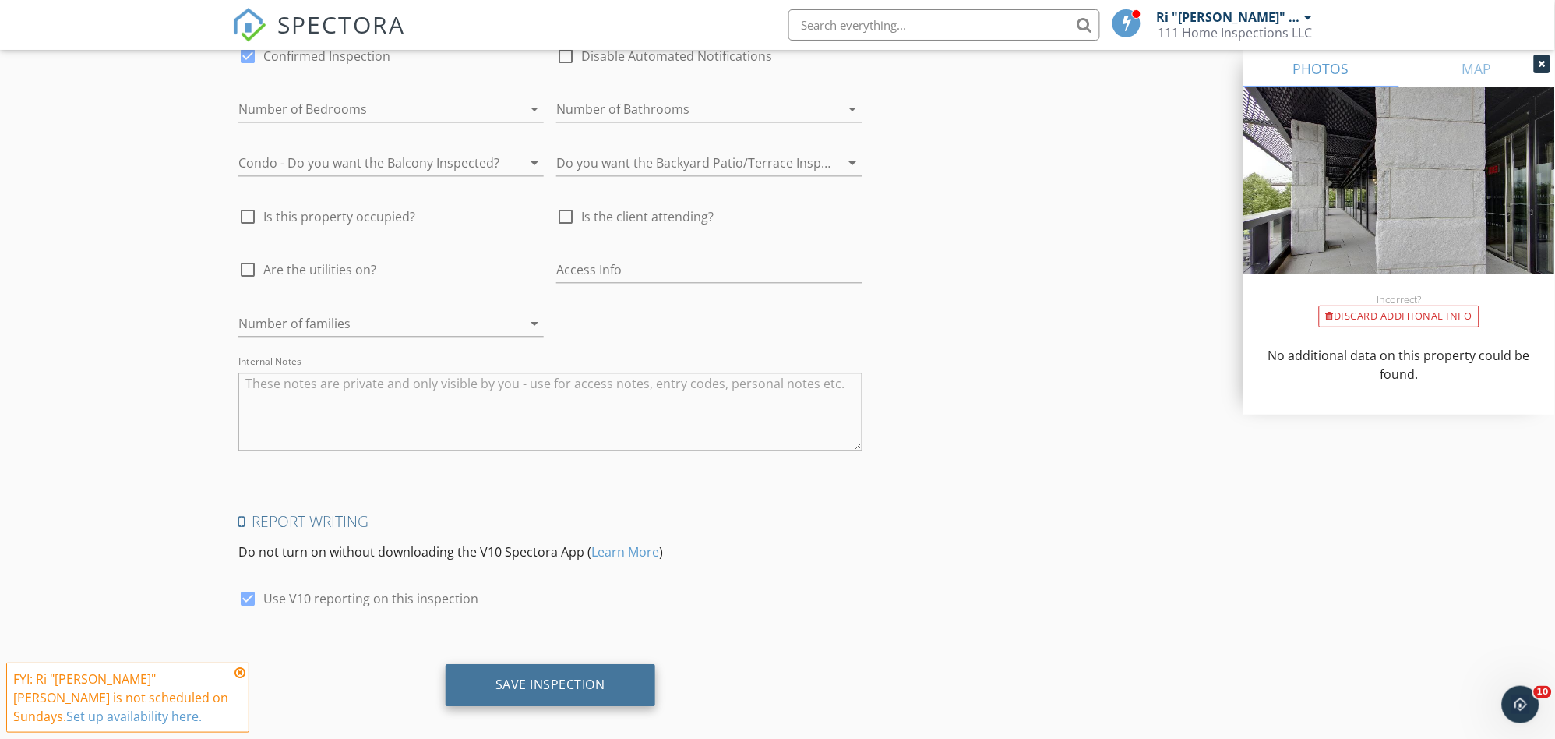
click at [556, 676] on div "Save Inspection" at bounding box center [551, 684] width 110 height 16
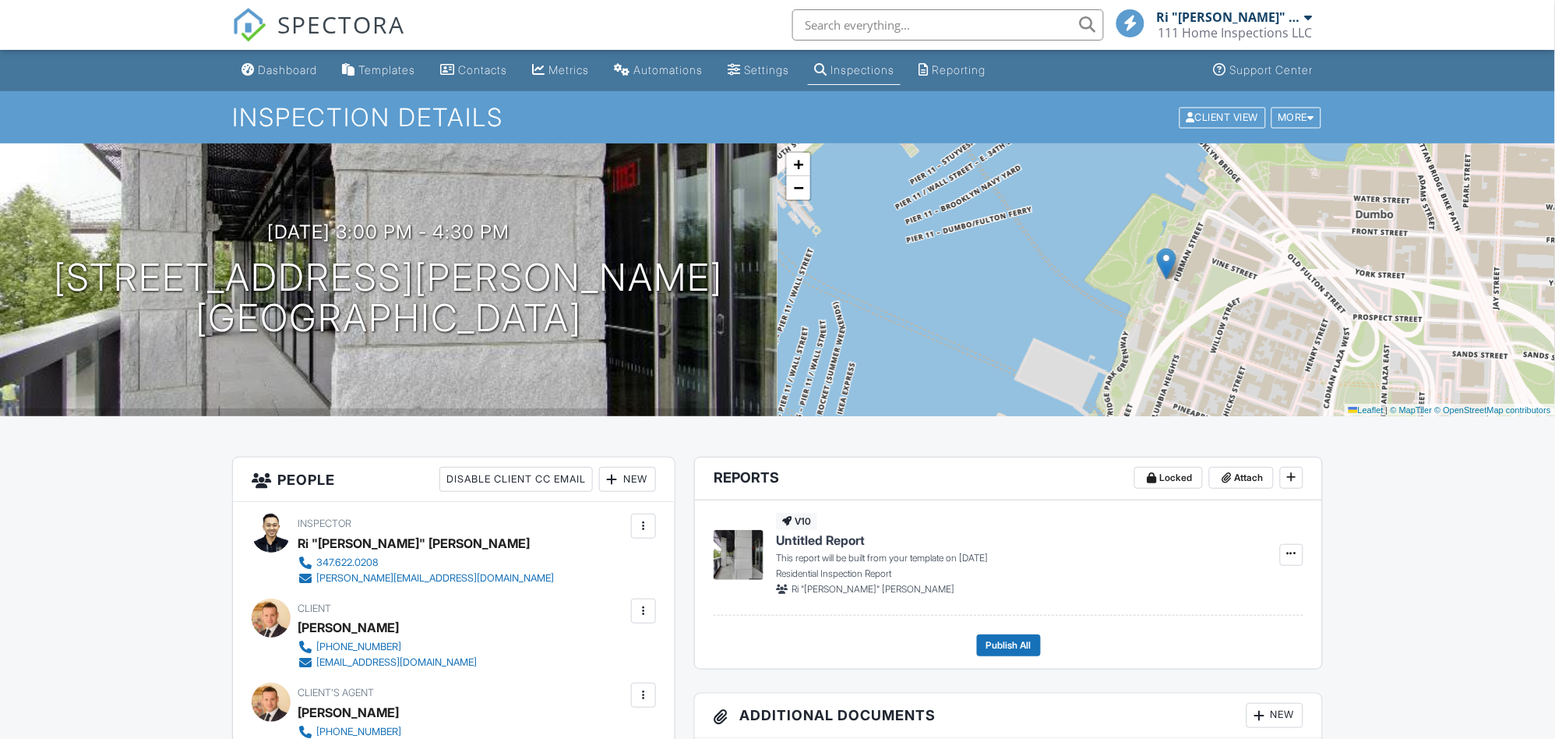
drag, startPoint x: 1459, startPoint y: 567, endPoint x: 1455, endPoint y: 576, distance: 9.8
click at [294, 69] on div "Dashboard" at bounding box center [287, 69] width 59 height 13
